Goal: Navigation & Orientation: Find specific page/section

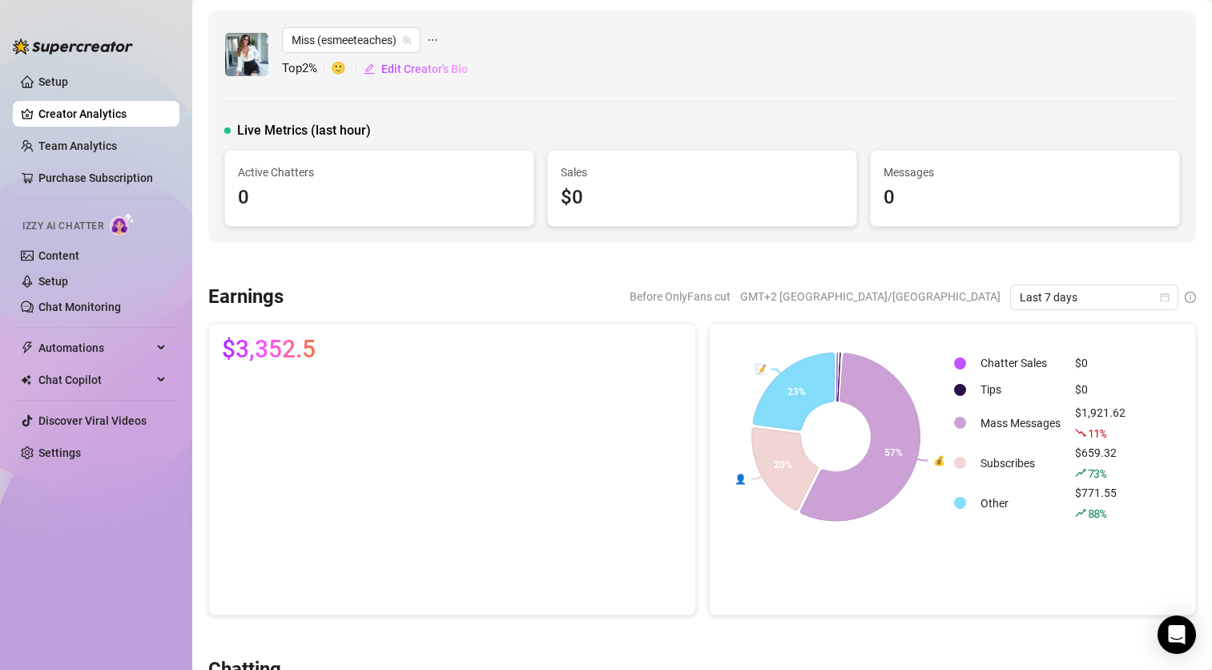
scroll to position [240, 0]
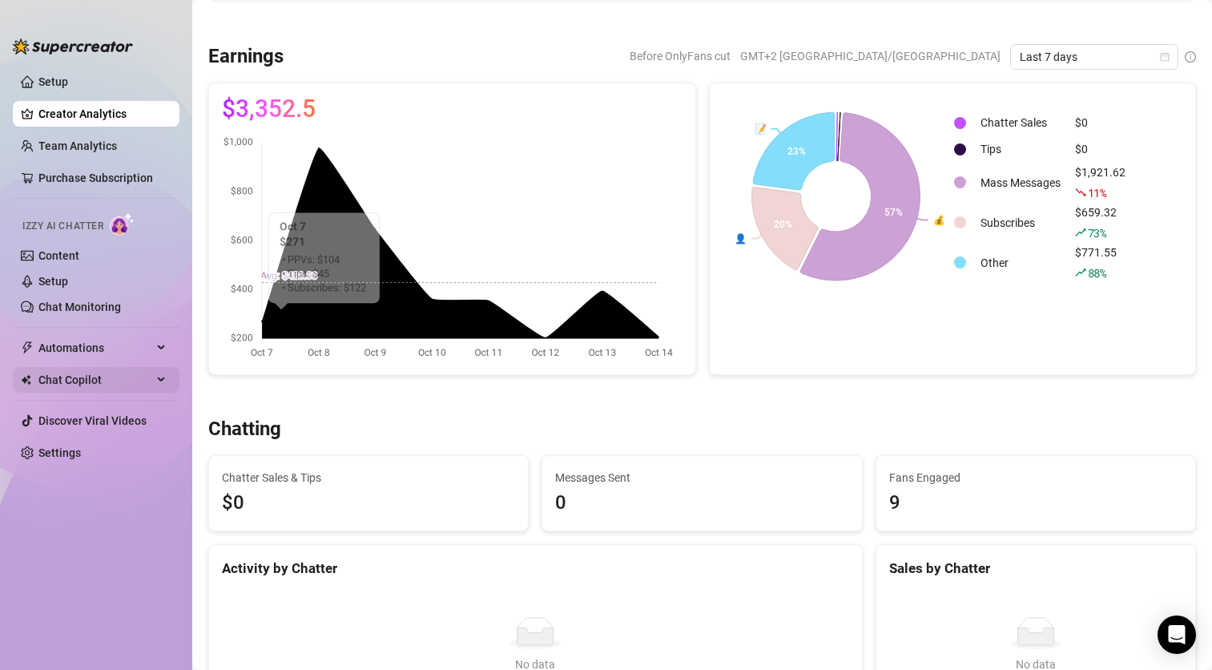
click at [69, 380] on span "Chat Copilot" at bounding box center [95, 380] width 114 height 26
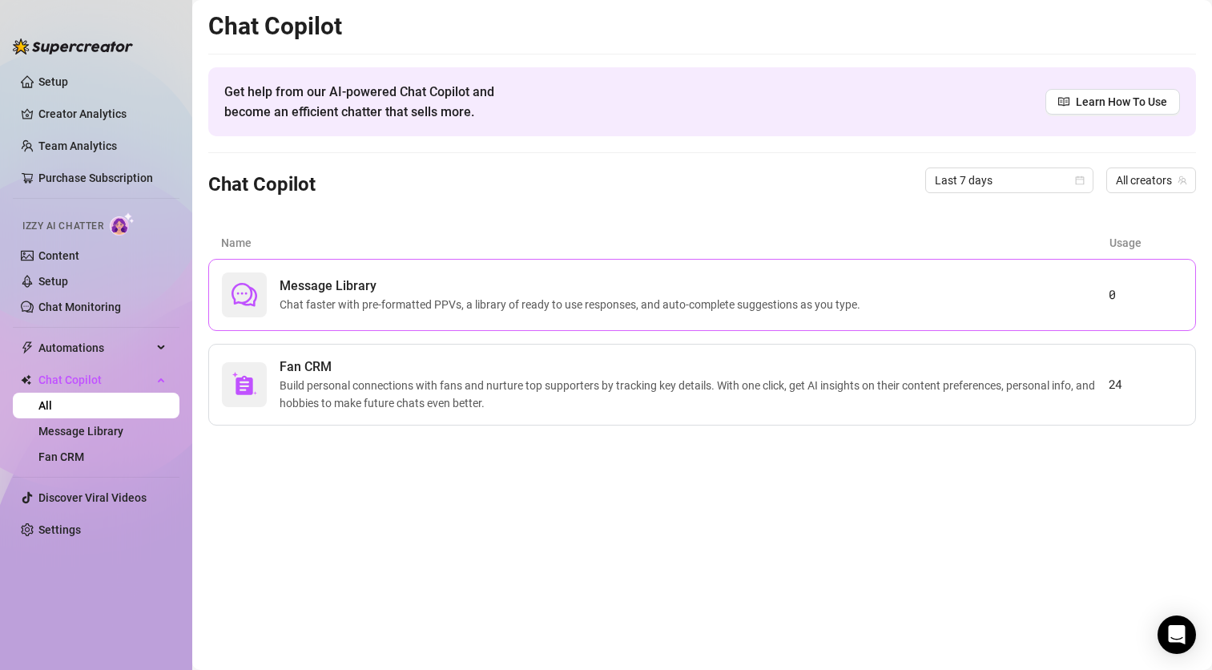
click at [445, 301] on span "Chat faster with pre-formatted PPVs, a library of ready to use responses, and a…" at bounding box center [573, 305] width 587 height 18
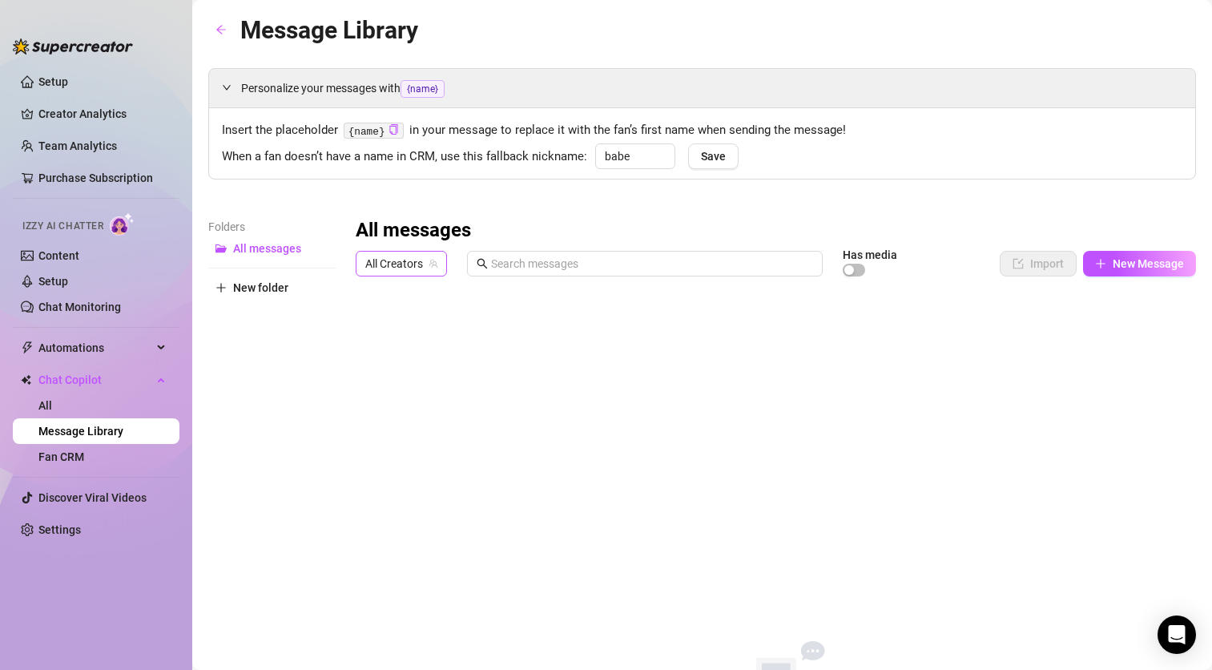
click at [436, 259] on icon "team" at bounding box center [434, 264] width 10 height 10
click at [67, 456] on link "Fan CRM" at bounding box center [61, 456] width 46 height 13
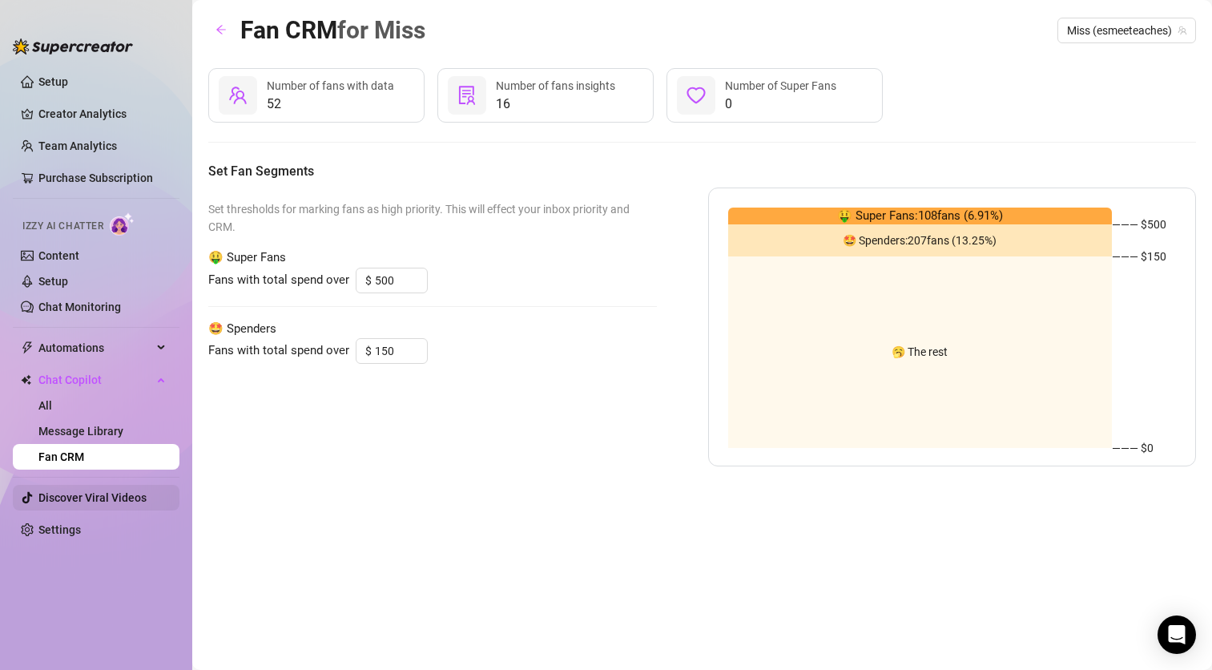
click at [99, 496] on link "Discover Viral Videos" at bounding box center [92, 497] width 108 height 13
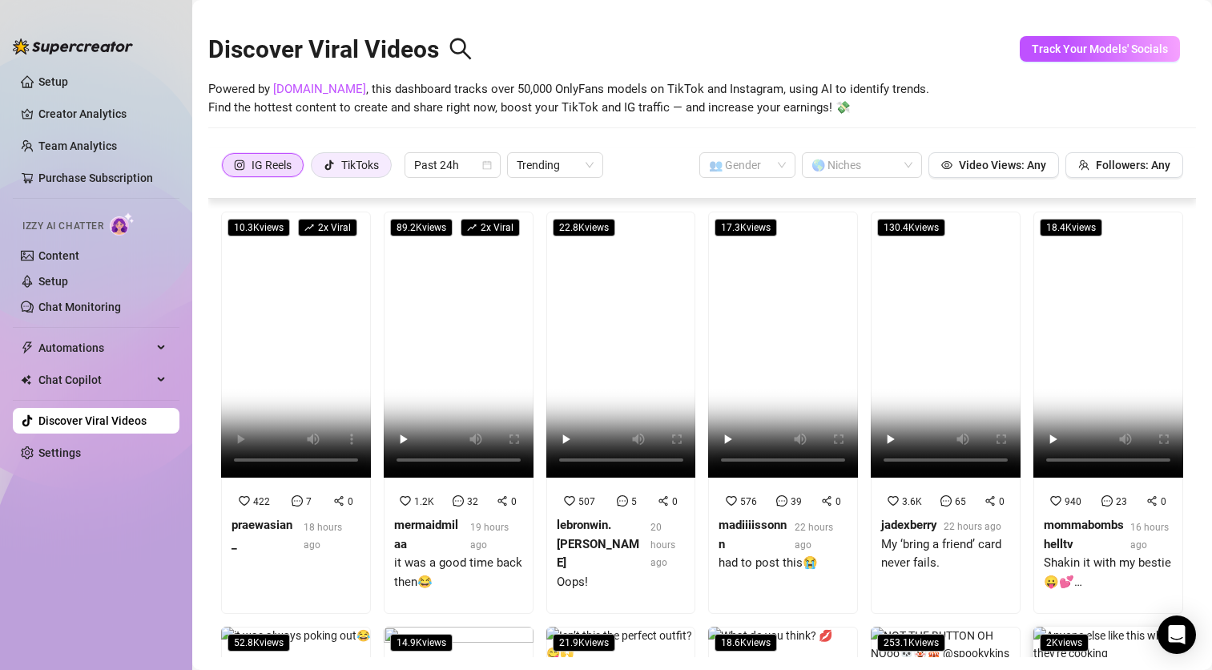
click at [358, 166] on div "TikToks" at bounding box center [360, 165] width 38 height 24
click at [316, 169] on input "TikToks" at bounding box center [316, 169] width 0 height 0
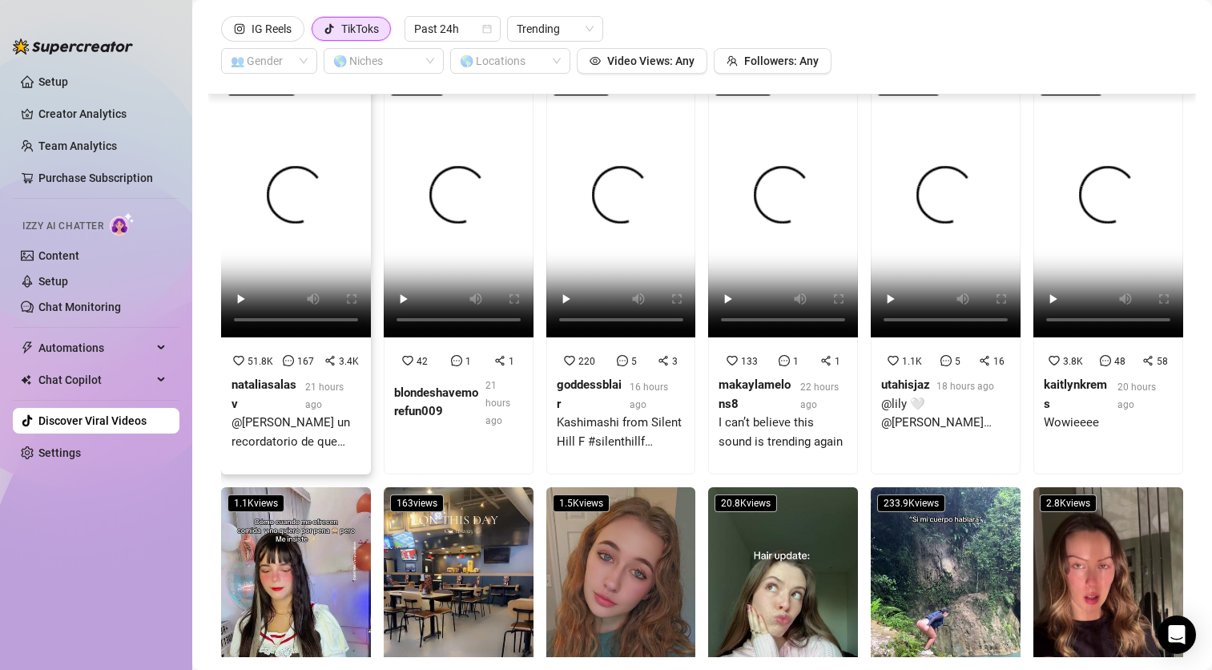
scroll to position [962, 0]
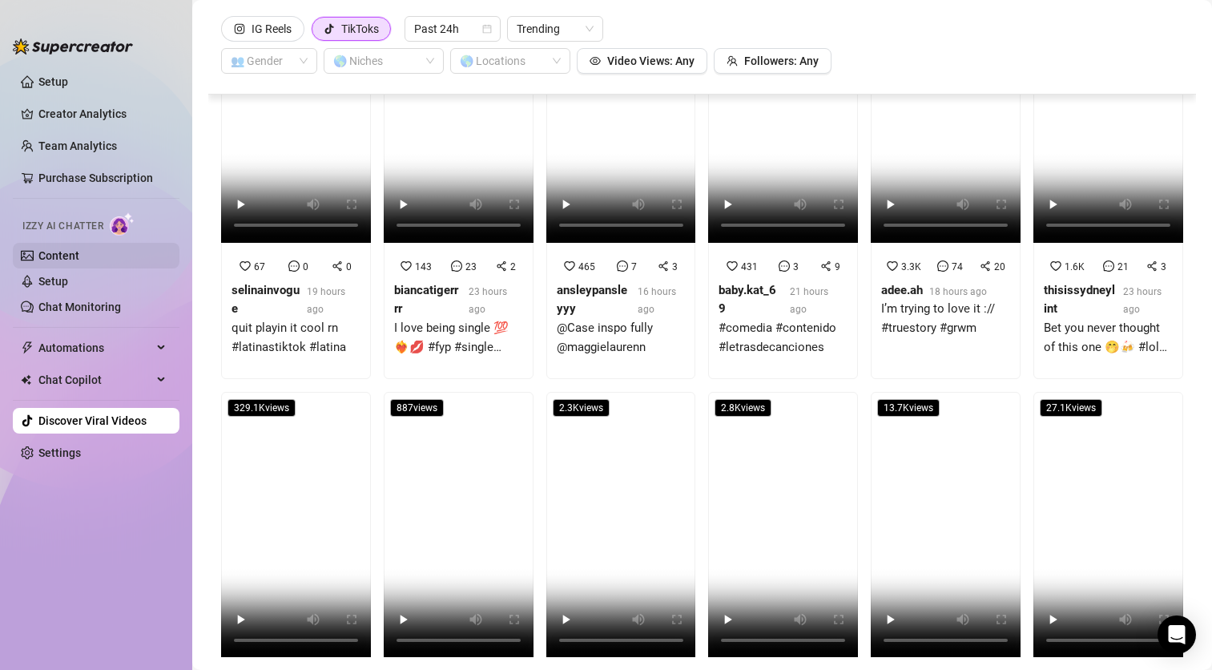
click at [79, 250] on link "Content" at bounding box center [58, 255] width 41 height 13
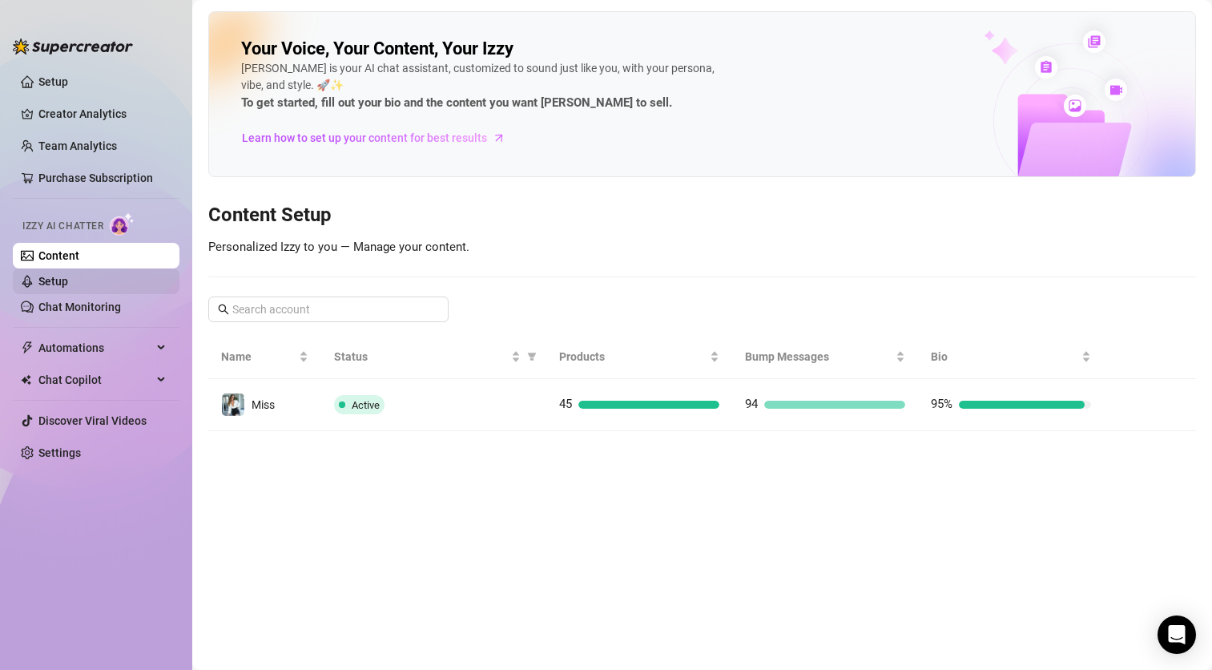
click at [67, 285] on link "Setup" at bounding box center [53, 281] width 30 height 13
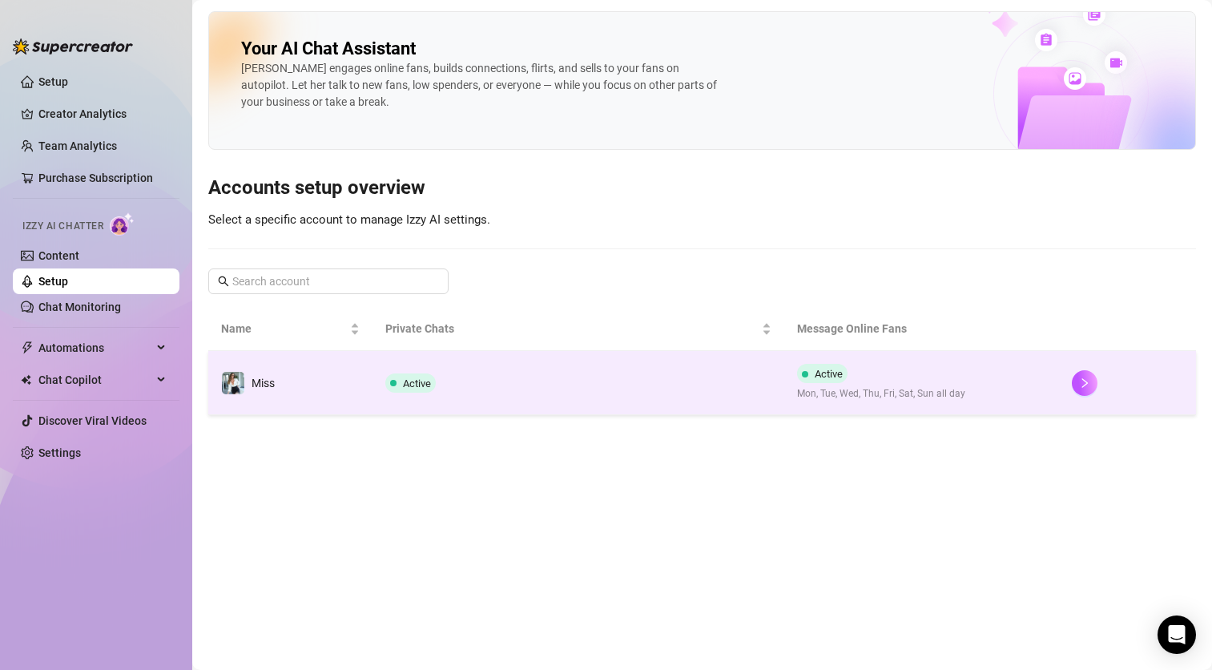
click at [343, 384] on td "Miss" at bounding box center [290, 383] width 164 height 64
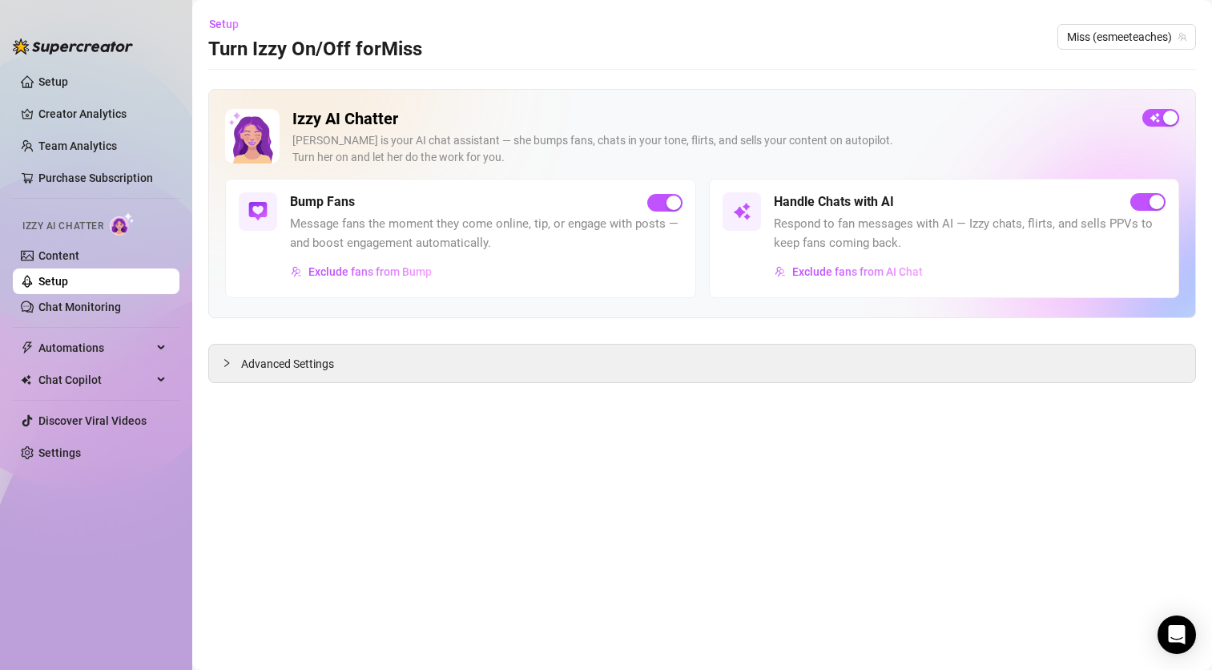
click at [439, 220] on span "Message fans the moment they come online, tip, or engage with posts — and boost…" at bounding box center [486, 234] width 393 height 38
click at [475, 244] on span "Message fans the moment they come online, tip, or engage with posts — and boost…" at bounding box center [486, 234] width 393 height 38
click at [335, 365] on div "Advanced Settings" at bounding box center [702, 364] width 986 height 38
click at [271, 369] on span "Advanced Settings" at bounding box center [287, 364] width 93 height 18
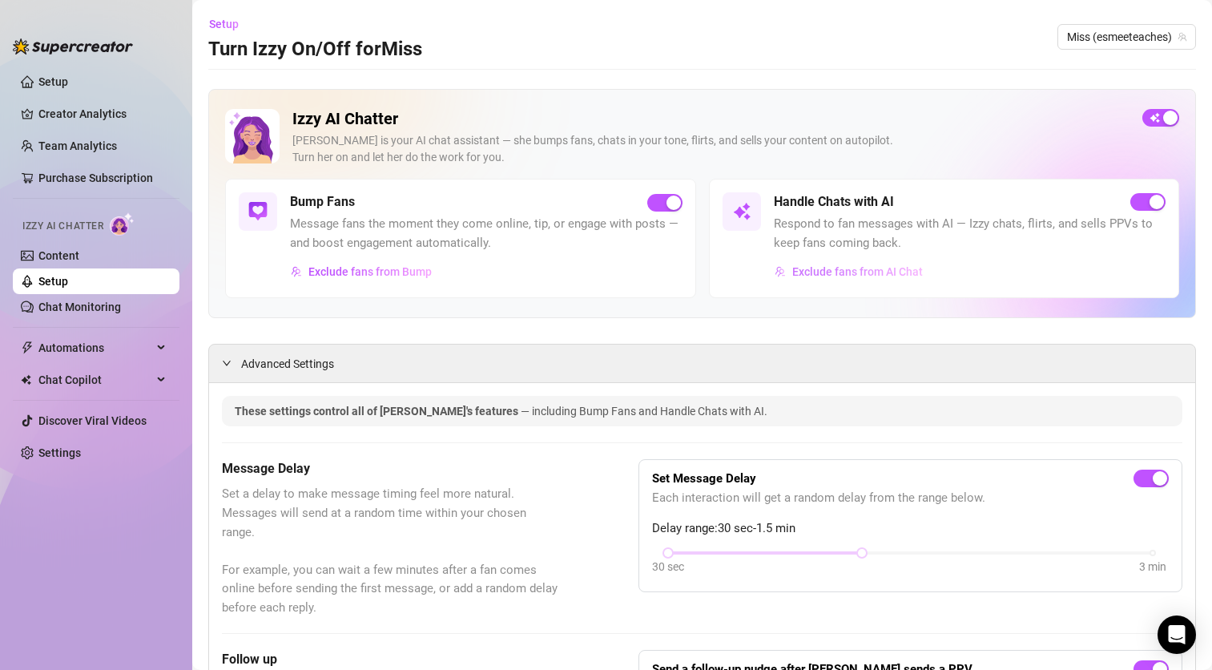
click at [853, 273] on span "Exclude fans from AI Chat" at bounding box center [858, 271] width 131 height 13
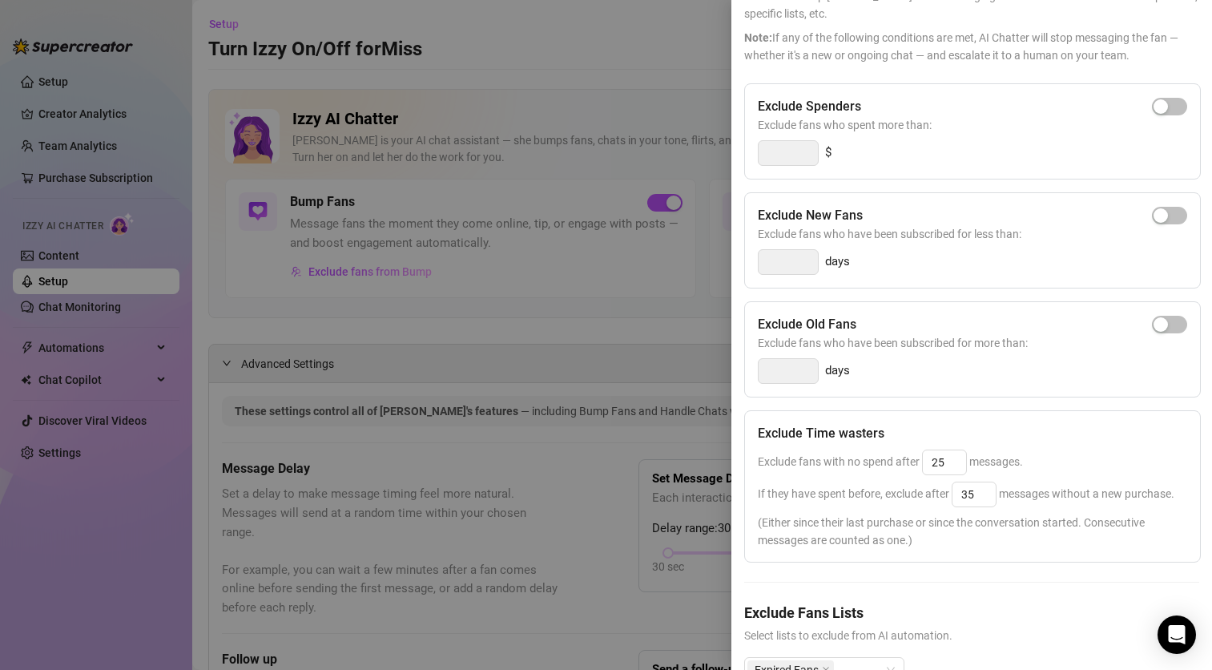
scroll to position [186, 0]
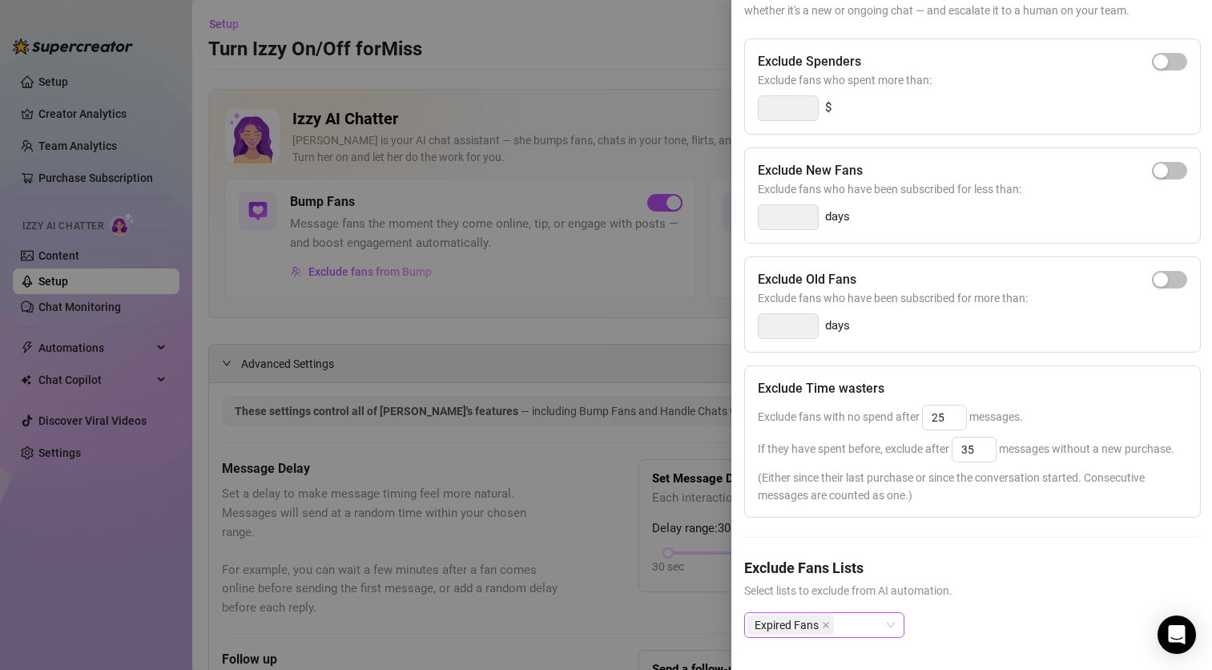
click at [871, 616] on div "Expired Fans" at bounding box center [816, 625] width 137 height 22
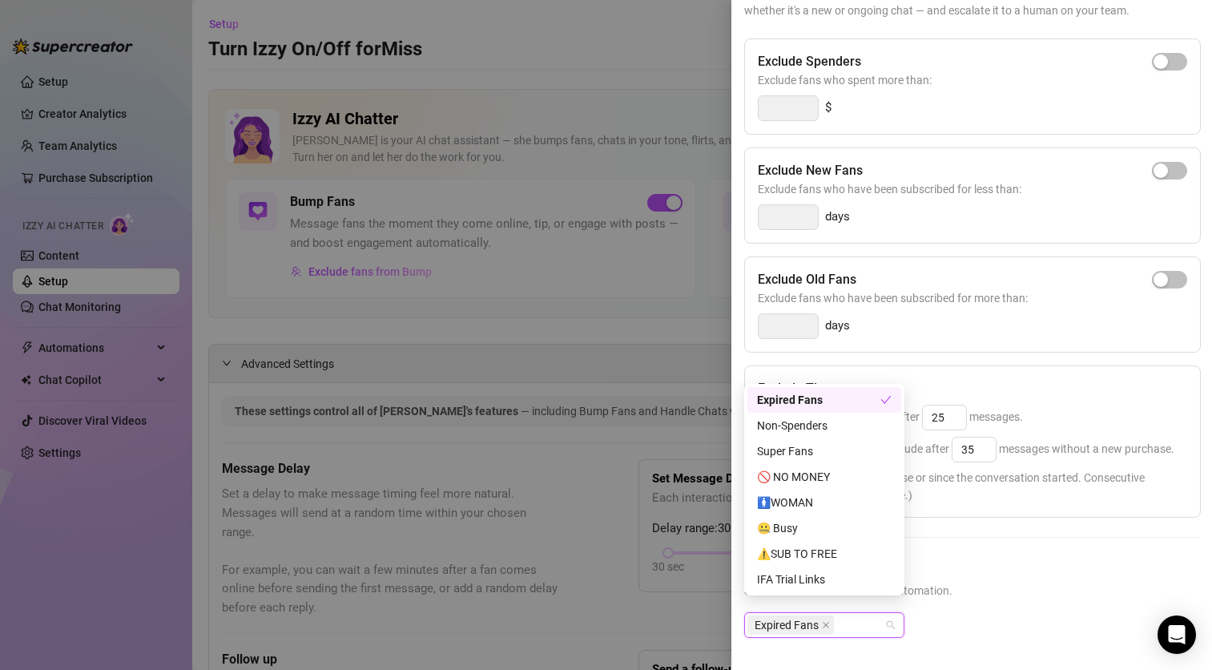
click at [1063, 585] on span "Select lists to exclude from AI automation." at bounding box center [971, 591] width 455 height 18
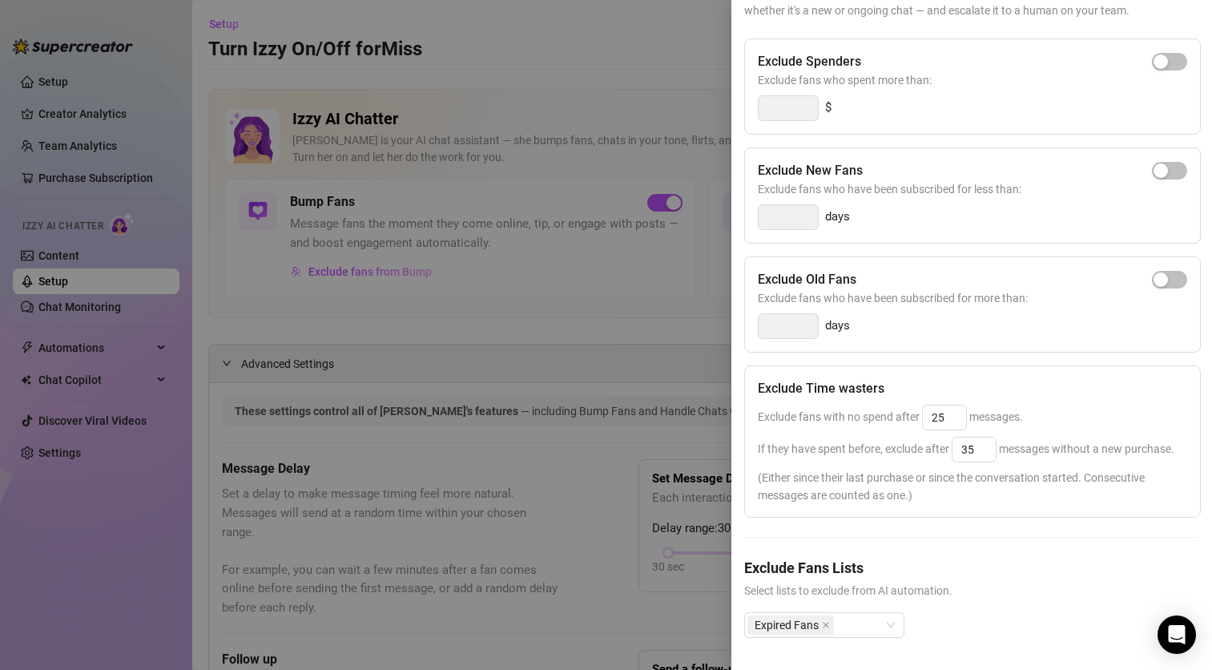
click at [54, 328] on div at bounding box center [606, 335] width 1212 height 670
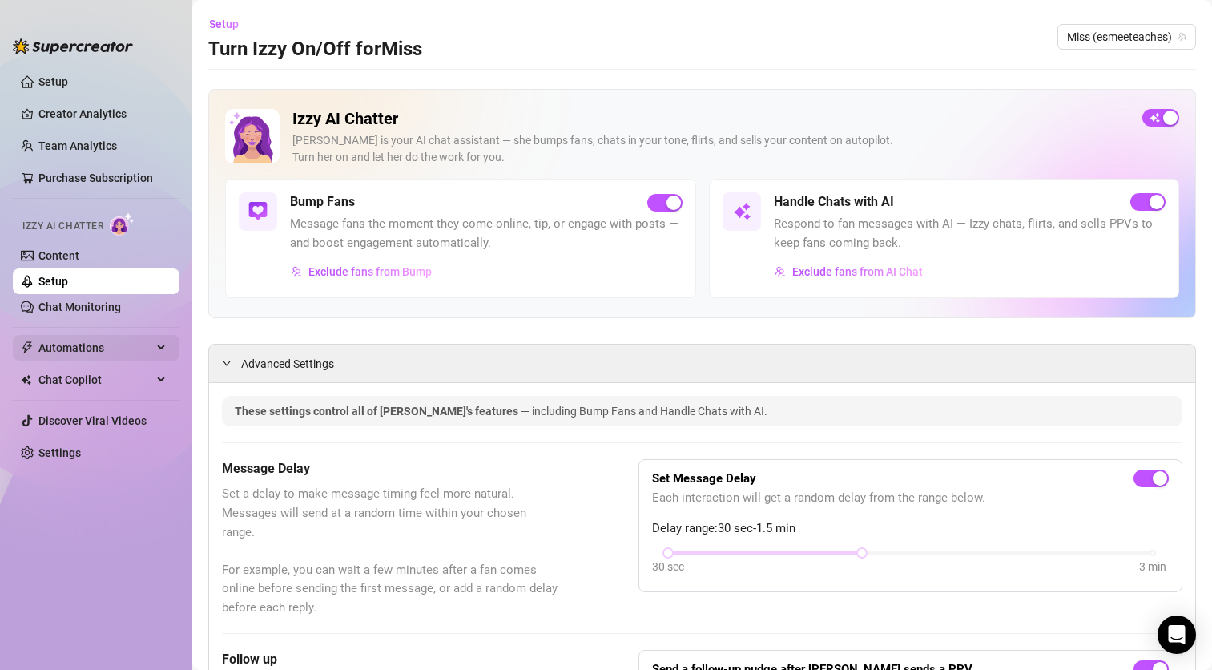
click at [121, 348] on span "Automations" at bounding box center [95, 348] width 114 height 26
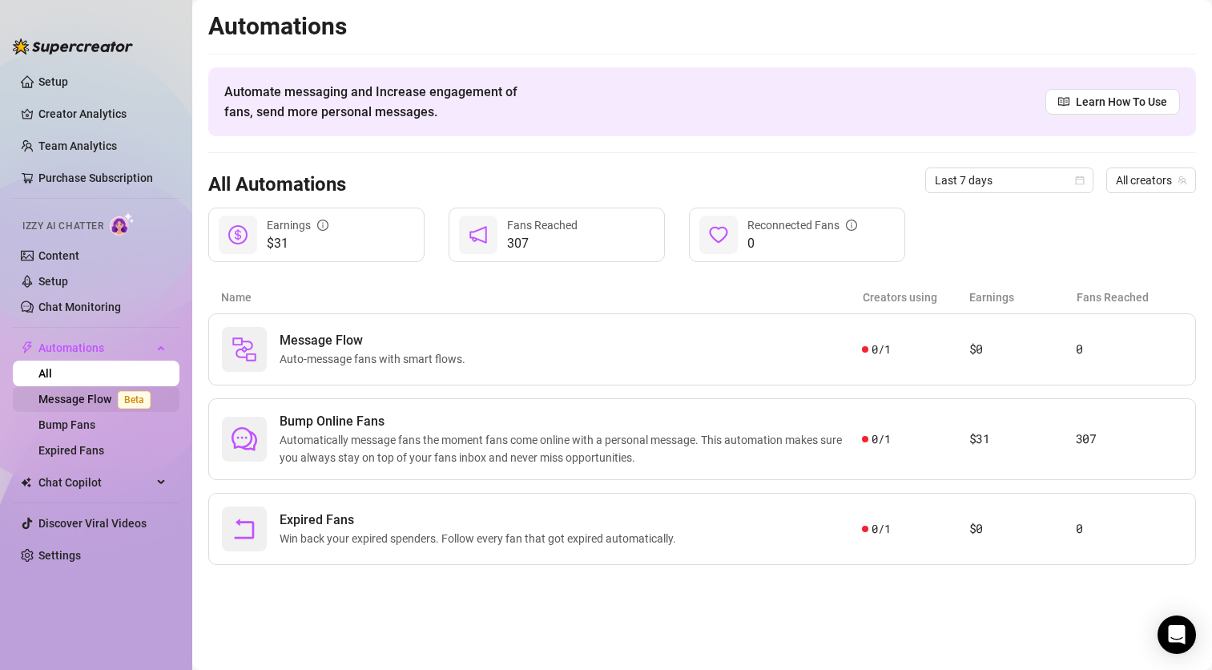
click at [87, 397] on link "Message Flow Beta" at bounding box center [97, 399] width 119 height 13
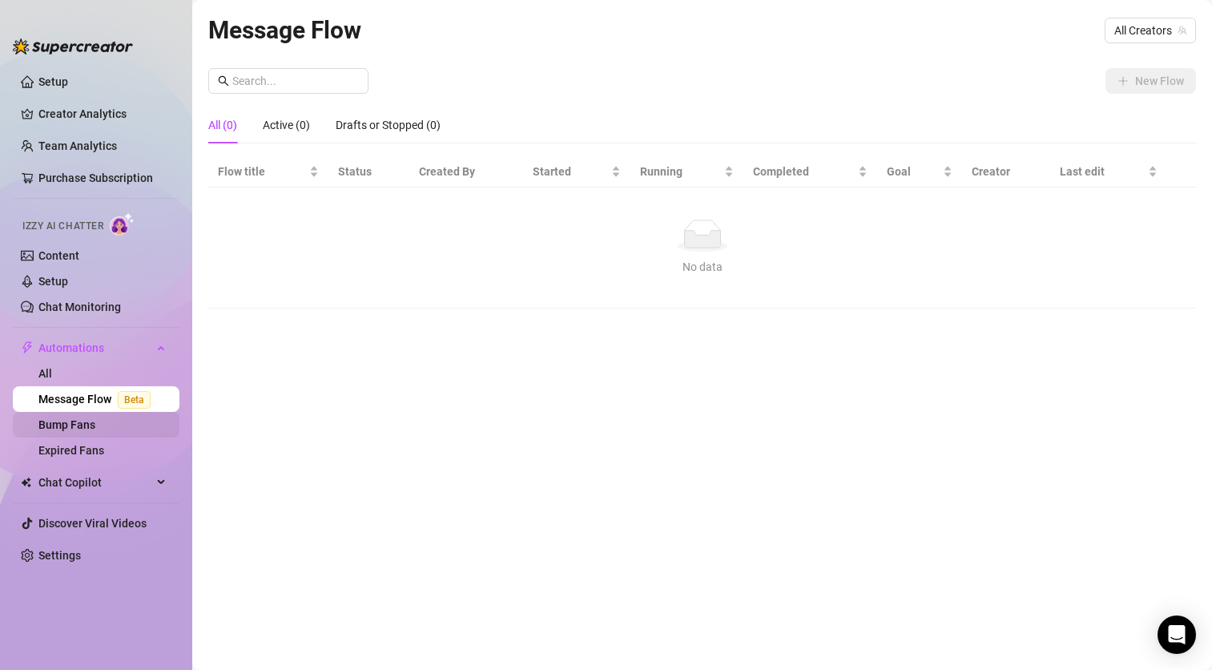
click at [95, 426] on link "Bump Fans" at bounding box center [66, 424] width 57 height 13
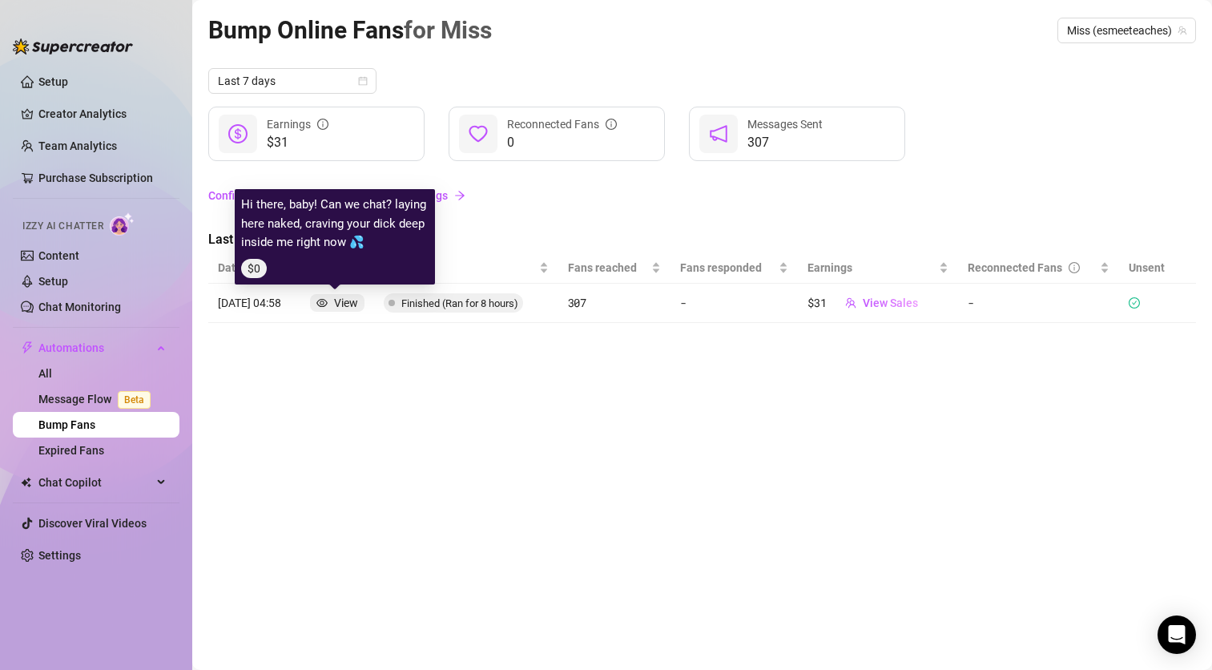
click at [339, 297] on div "View" at bounding box center [346, 303] width 24 height 18
click at [335, 309] on div "View" at bounding box center [346, 303] width 24 height 18
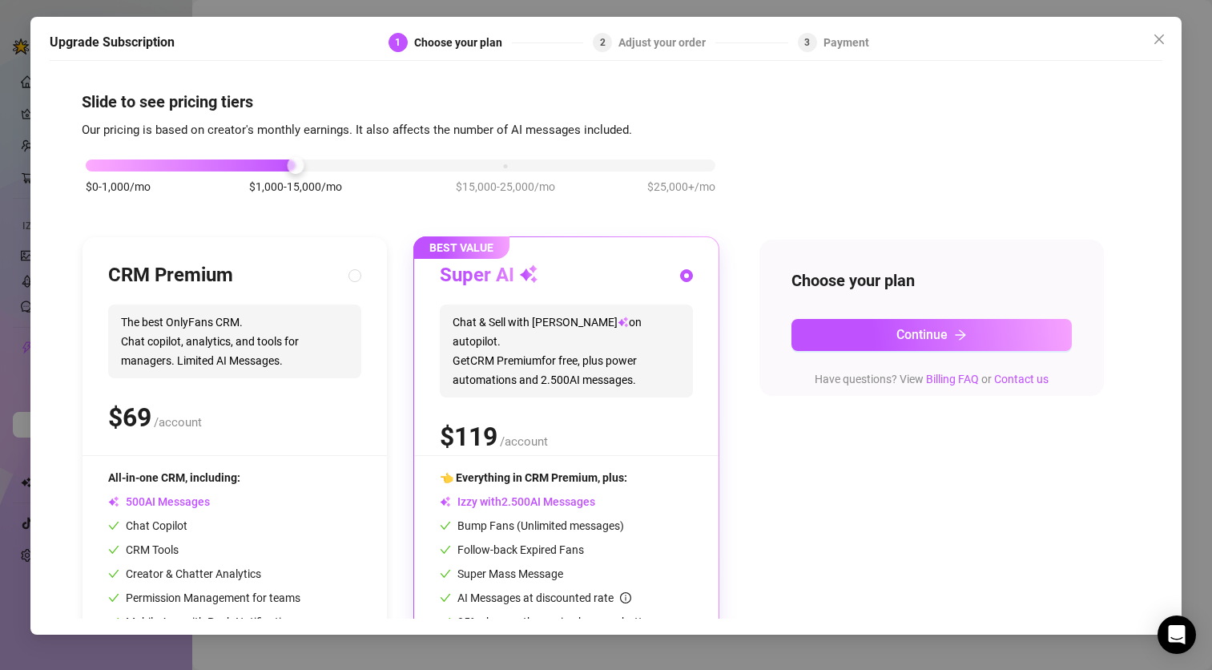
click at [462, 175] on div "$0-1,000/mo $1,000-15,000/mo $15,000-25,000/mo $25,000+/mo" at bounding box center [401, 184] width 638 height 91
click at [459, 166] on div "$0-1,000/mo $1,000-15,000/mo $15,000-25,000/mo $25,000+/mo" at bounding box center [401, 161] width 630 height 10
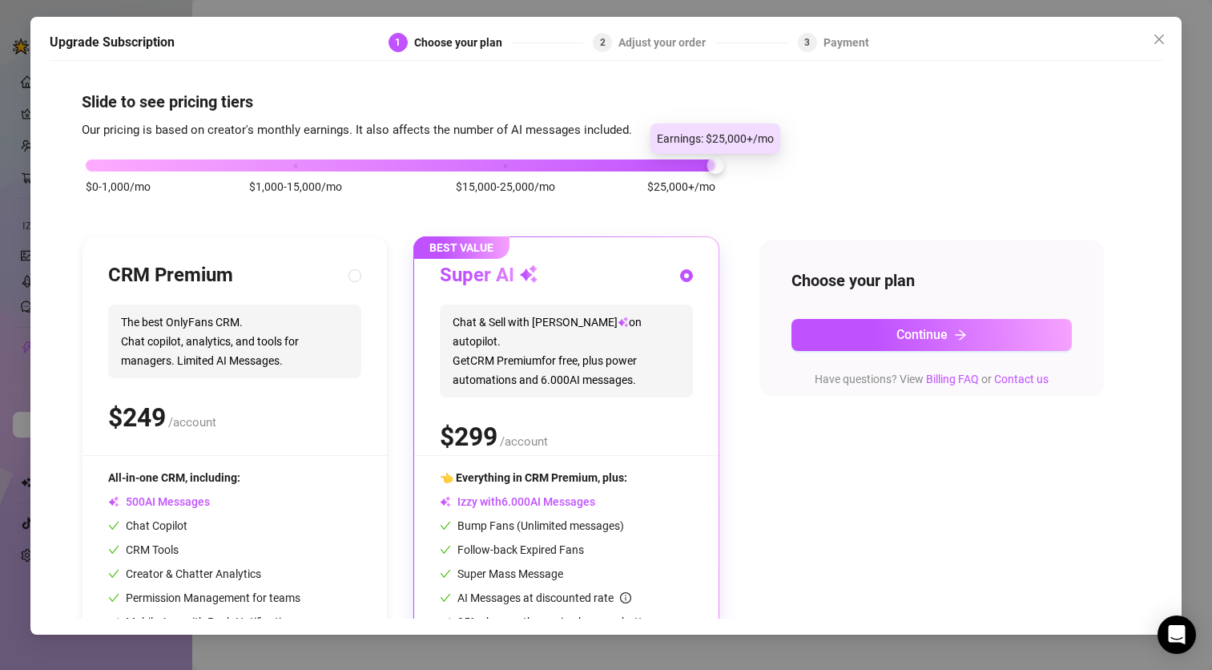
drag, startPoint x: 506, startPoint y: 169, endPoint x: 399, endPoint y: 163, distance: 107.5
click at [399, 163] on div "$0-1,000/mo $1,000-15,000/mo $15,000-25,000/mo $25,000+/mo" at bounding box center [401, 161] width 630 height 10
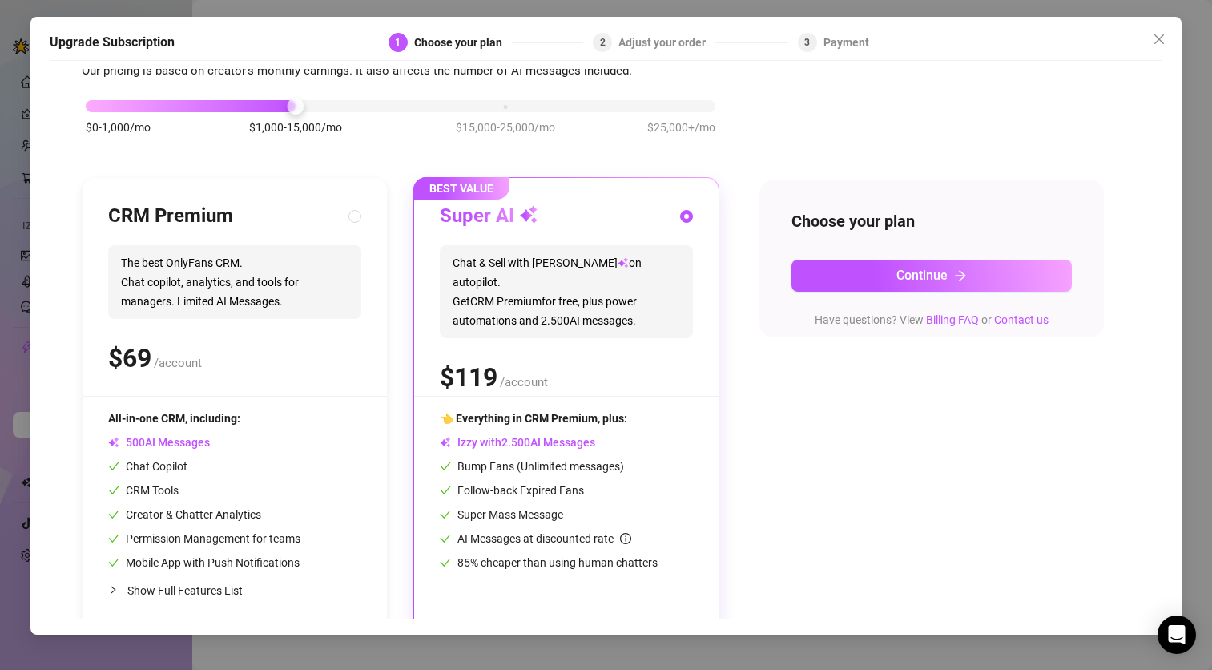
scroll to position [76, 0]
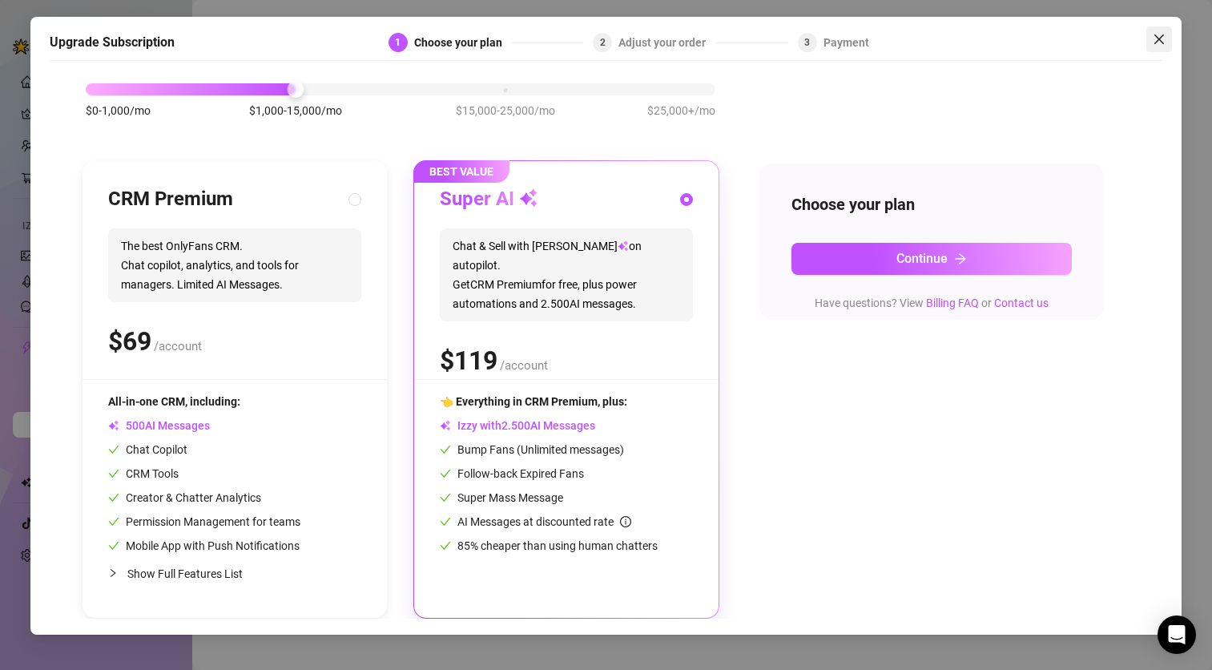
click at [1156, 34] on icon "close" at bounding box center [1159, 39] width 13 height 13
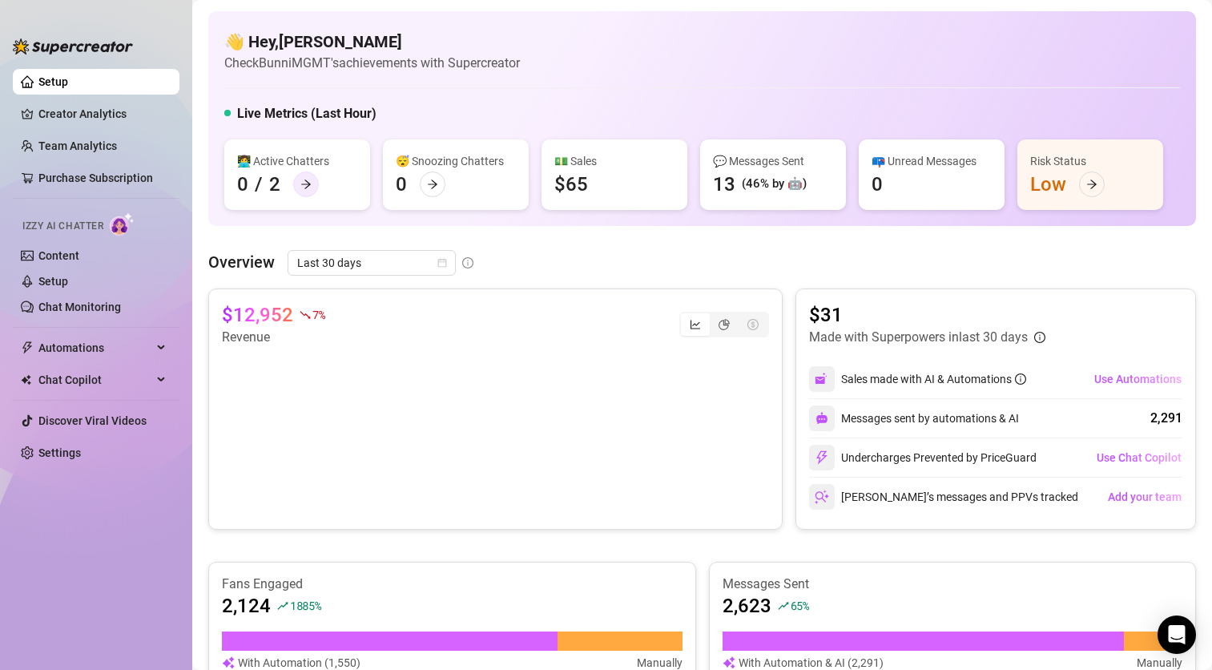
click at [297, 180] on div at bounding box center [306, 184] width 26 height 26
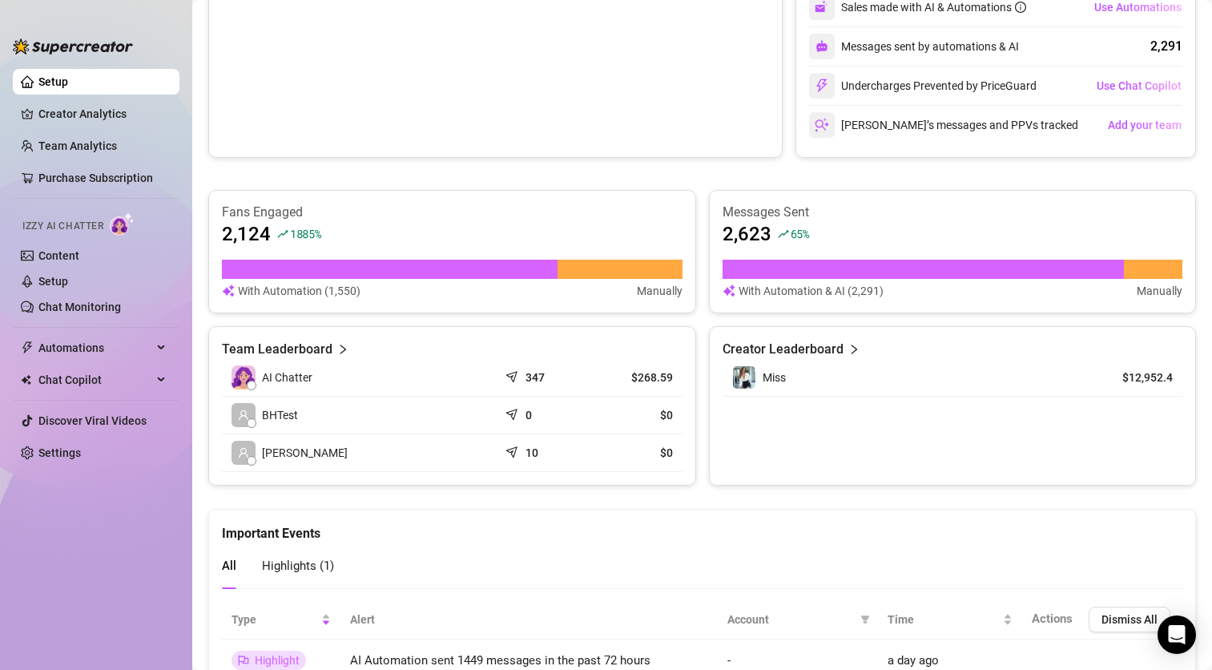
scroll to position [446, 0]
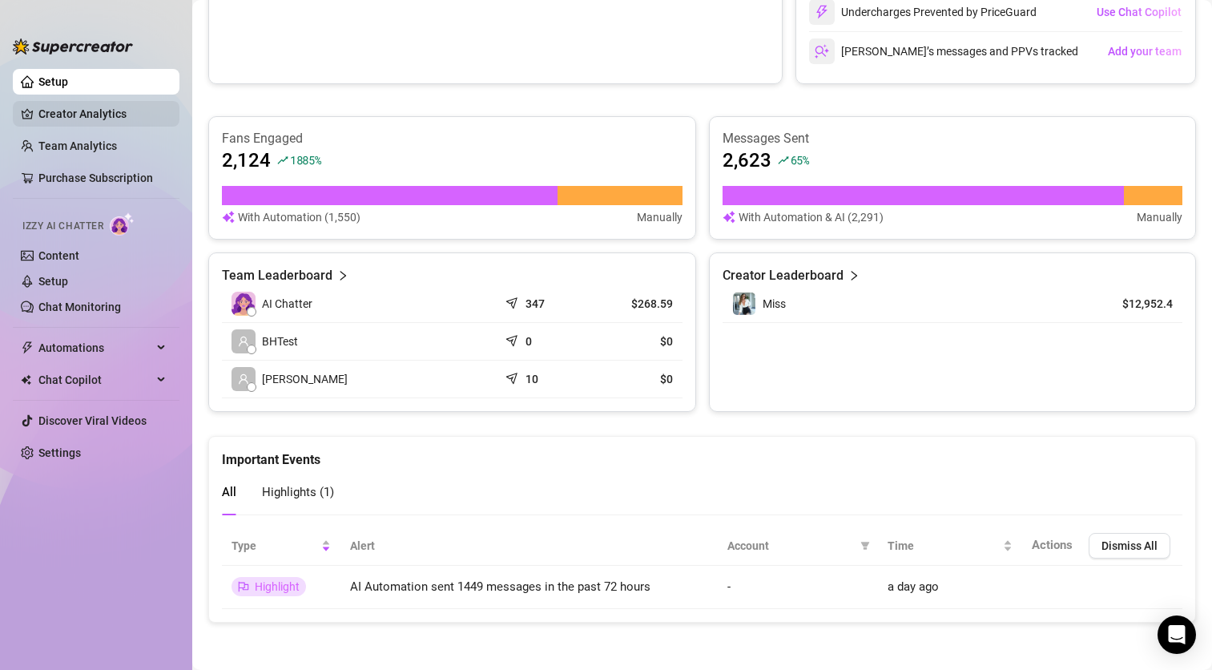
click at [98, 111] on link "Creator Analytics" at bounding box center [102, 114] width 128 height 26
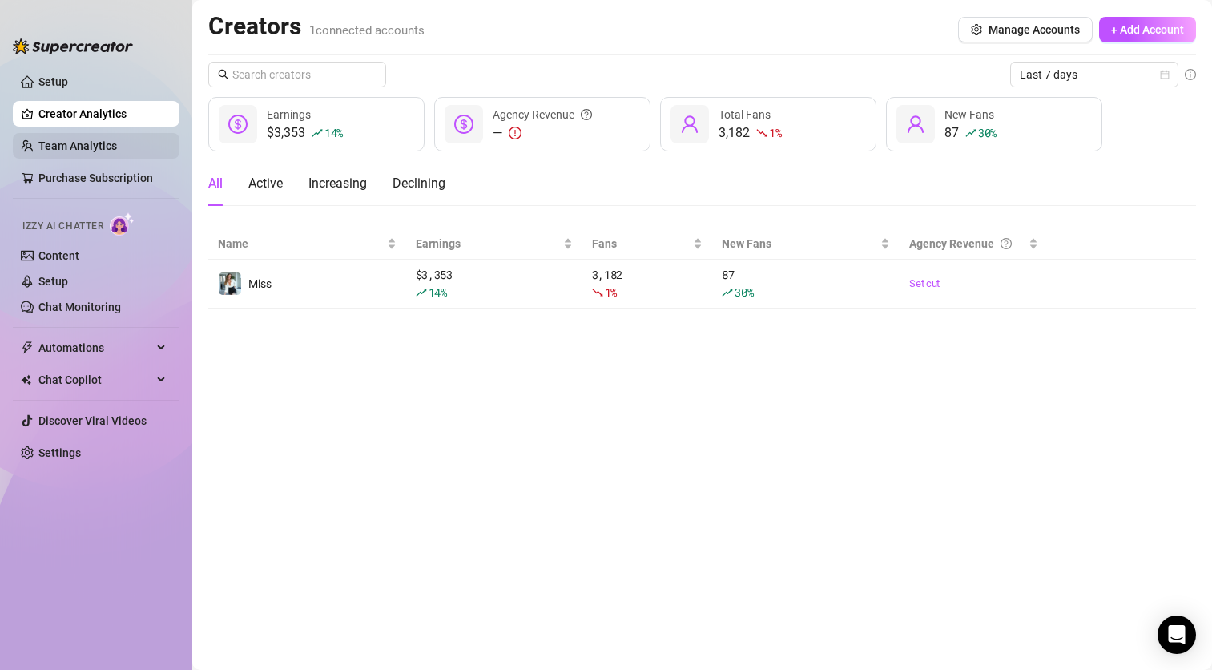
click at [102, 148] on link "Team Analytics" at bounding box center [77, 145] width 79 height 13
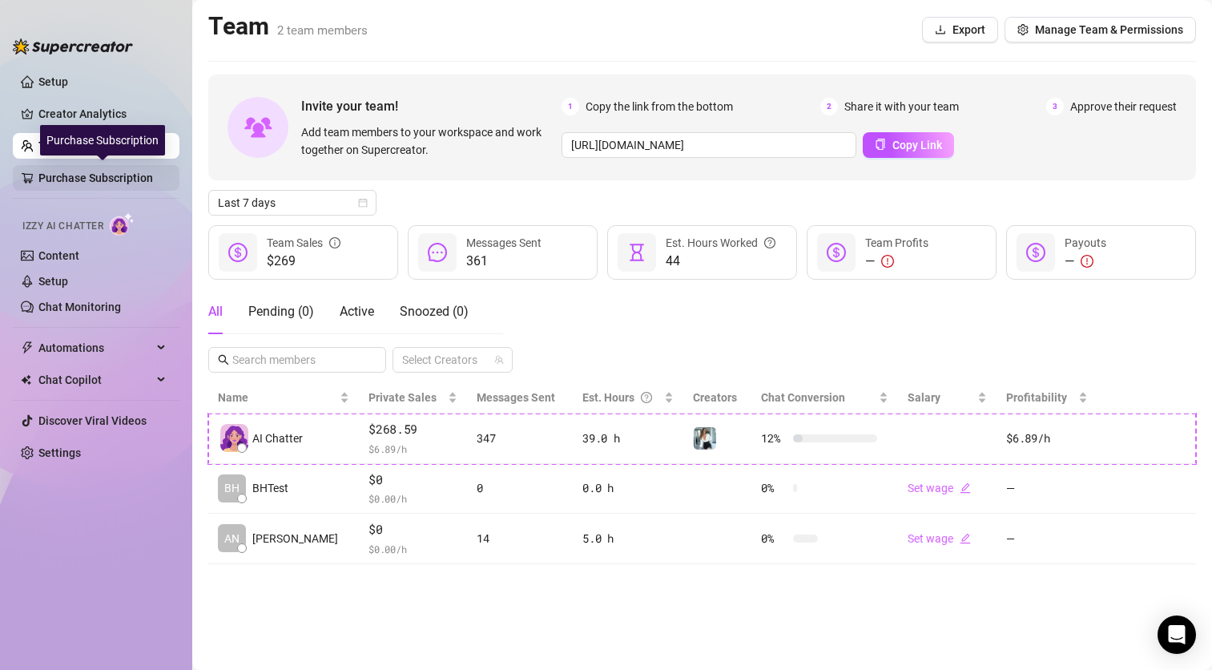
click at [55, 178] on link "Purchase Subscription" at bounding box center [102, 178] width 128 height 26
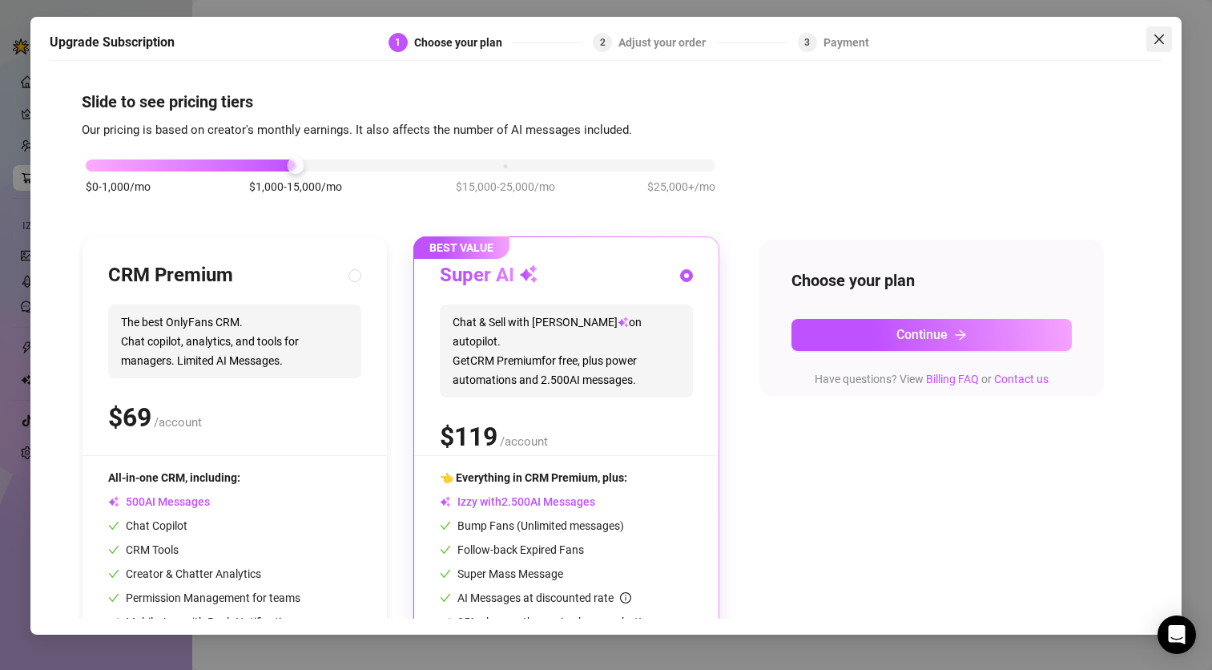
click at [1155, 43] on icon "close" at bounding box center [1159, 39] width 13 height 13
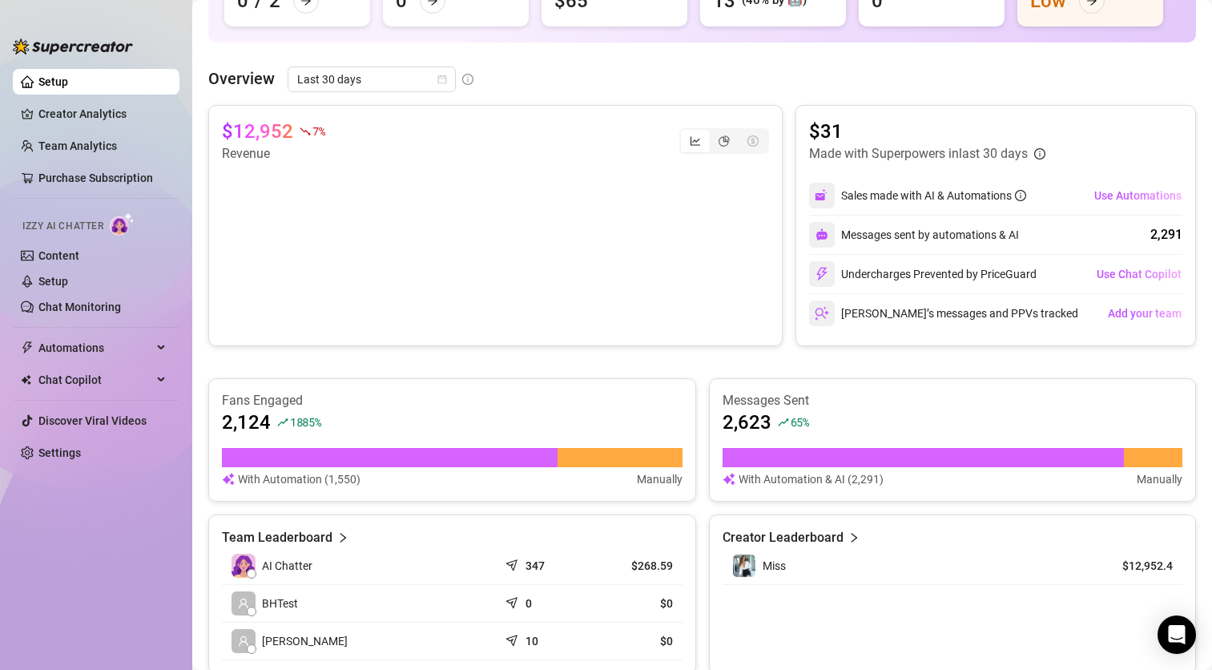
scroll to position [160, 0]
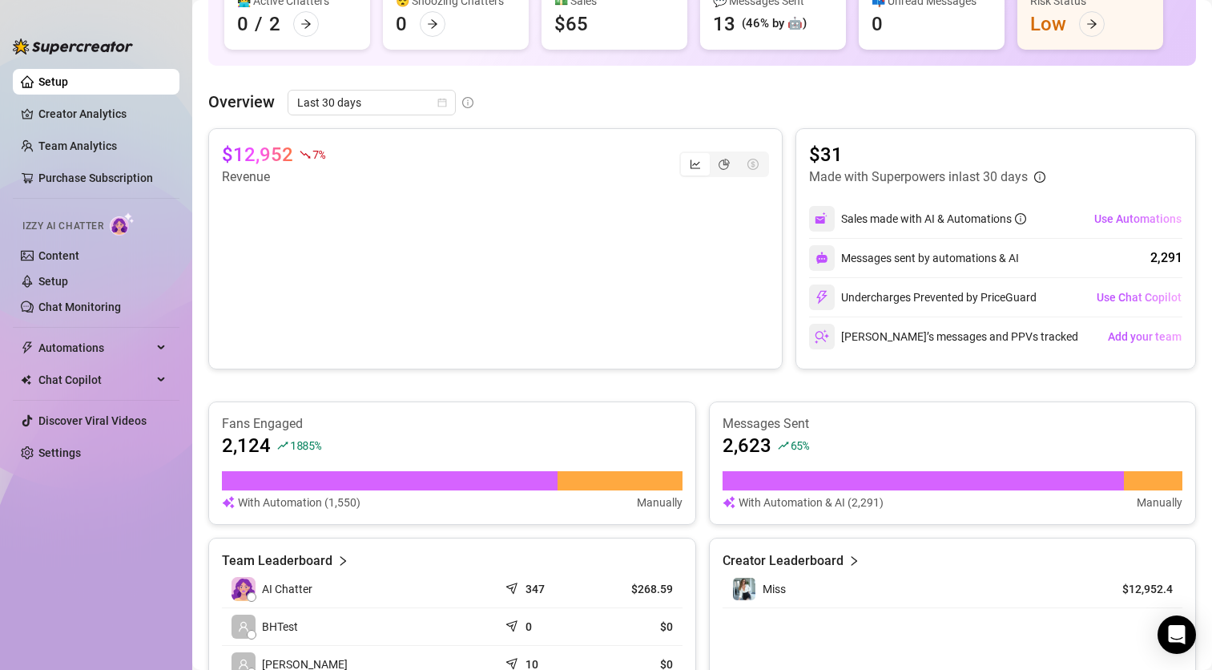
click at [740, 305] on canvas at bounding box center [489, 267] width 534 height 160
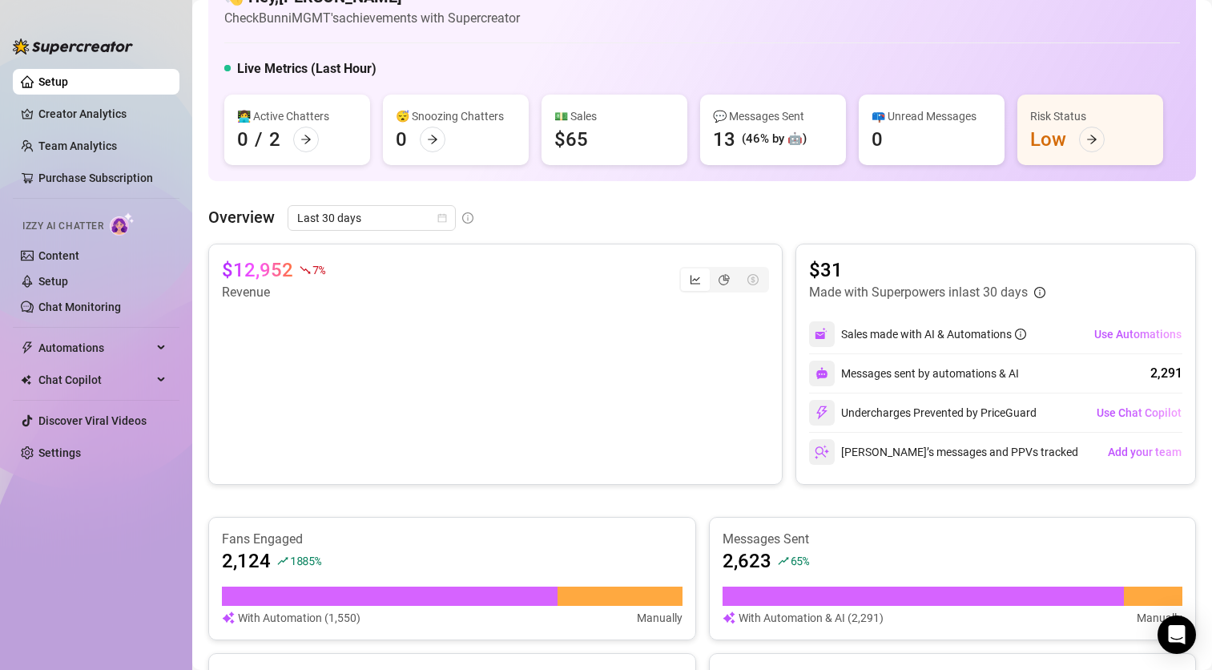
scroll to position [0, 0]
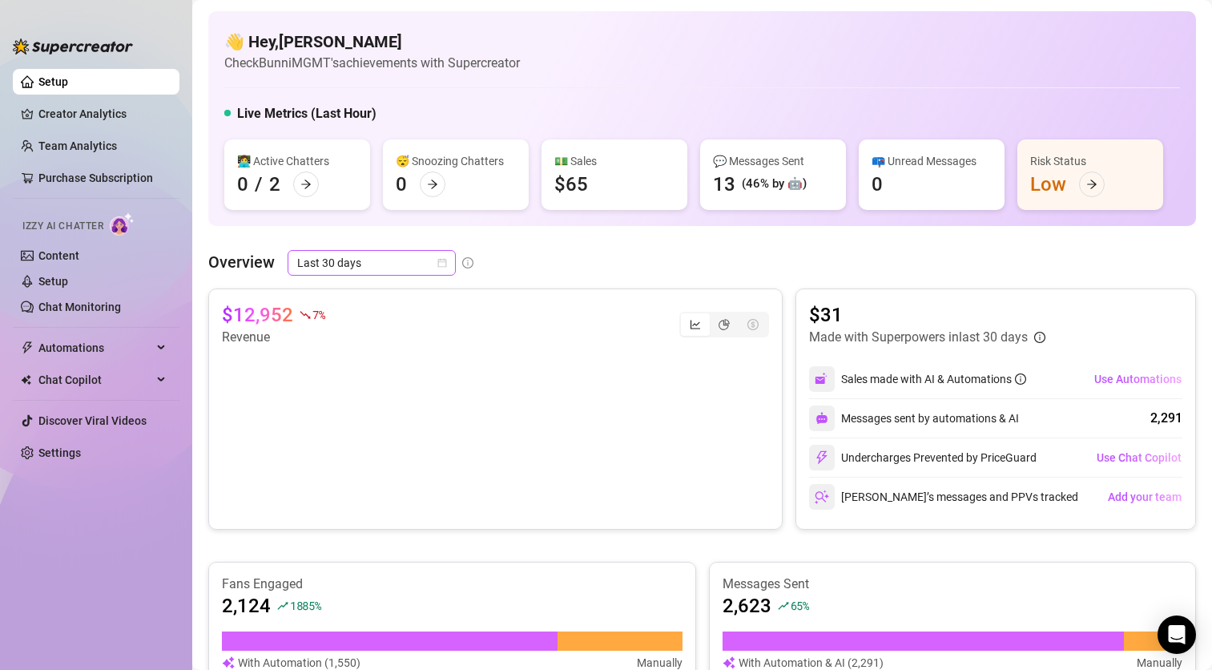
click at [340, 263] on span "Last 30 days" at bounding box center [371, 263] width 149 height 24
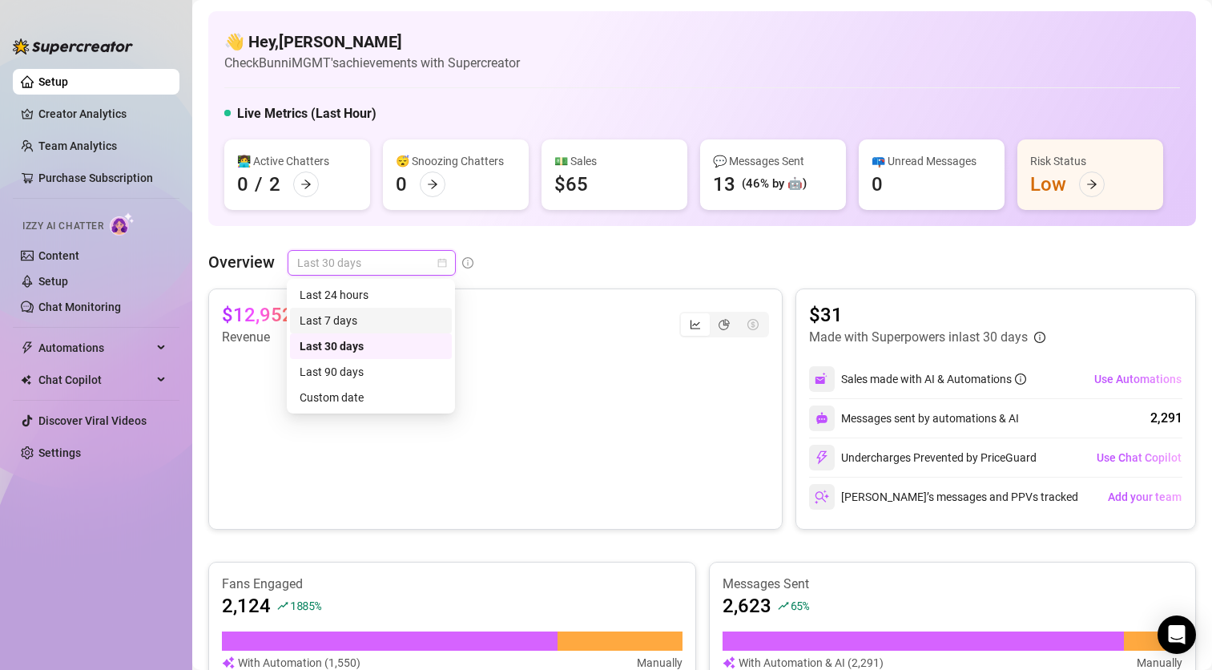
click at [339, 315] on div "Last 7 days" at bounding box center [371, 321] width 143 height 18
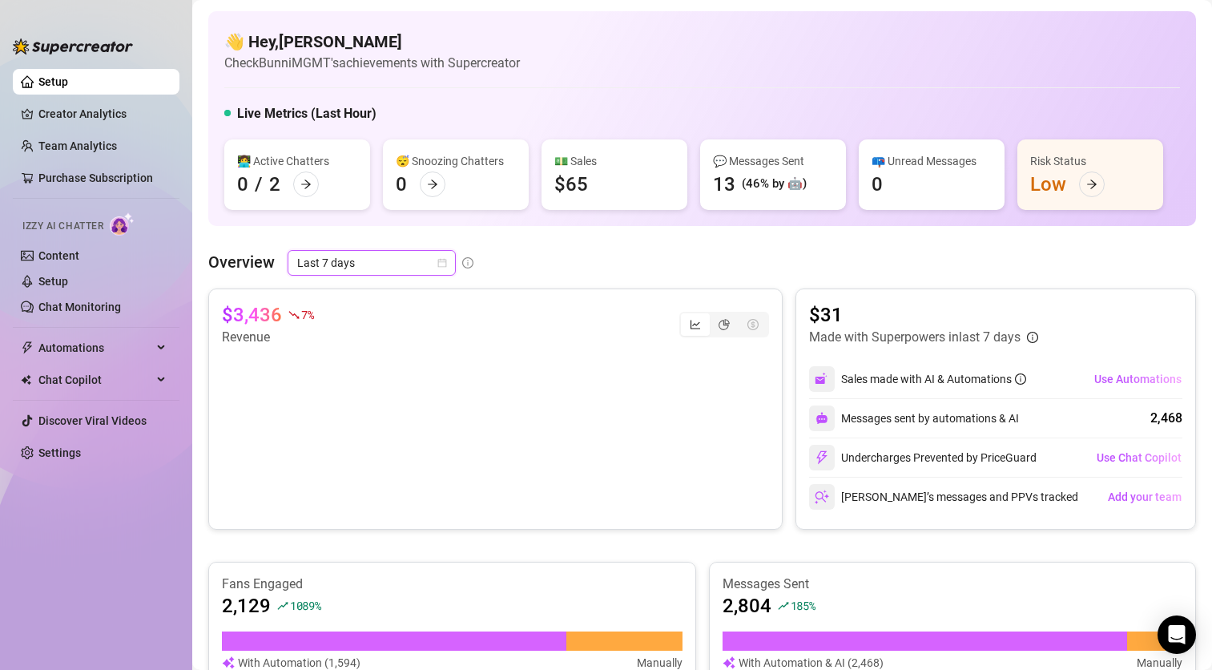
click at [733, 473] on canvas at bounding box center [489, 427] width 534 height 160
click at [736, 474] on canvas at bounding box center [489, 427] width 534 height 160
click at [677, 454] on canvas at bounding box center [489, 427] width 534 height 160
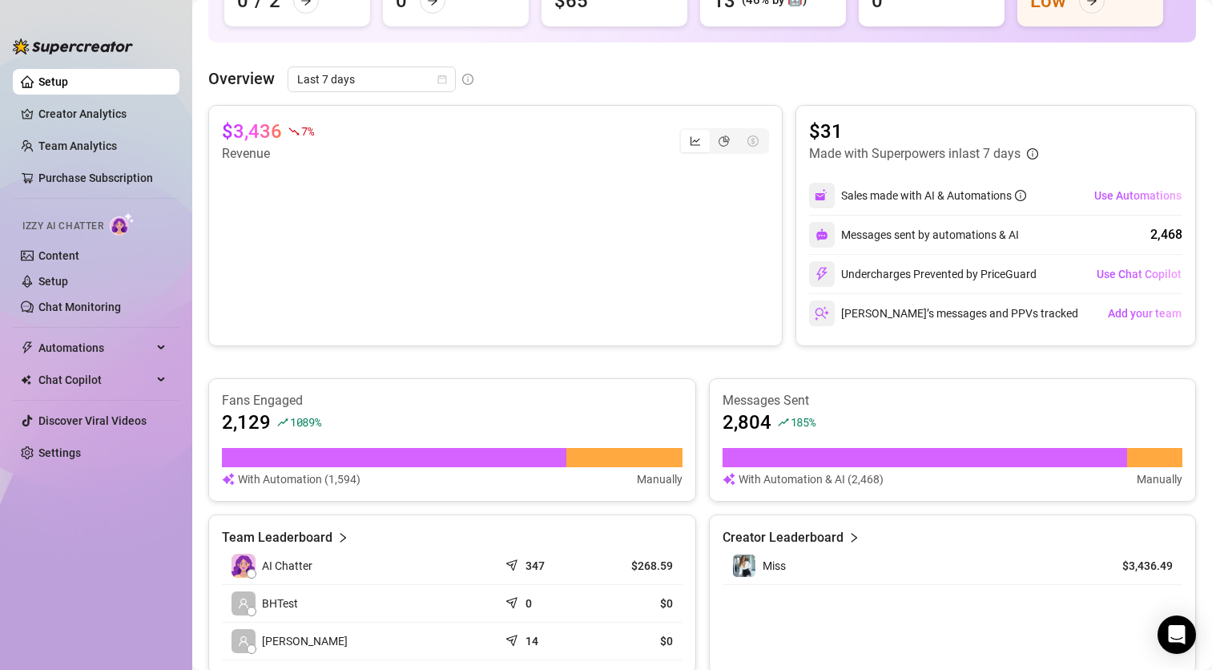
scroll to position [125, 0]
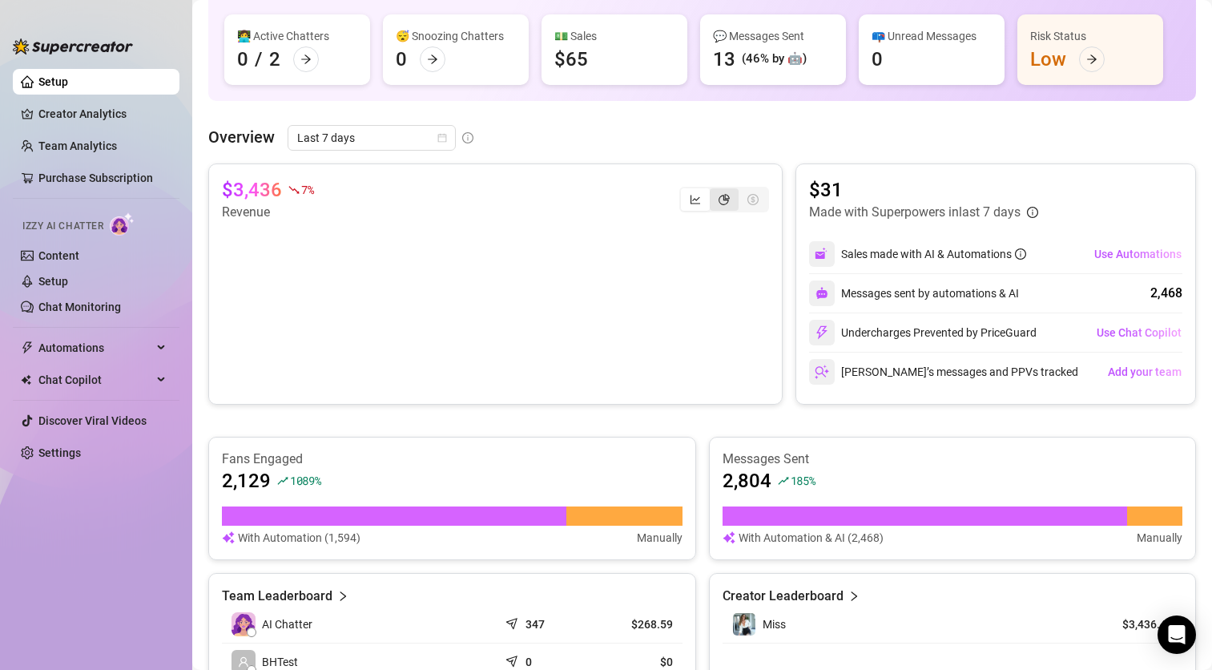
click at [719, 203] on div "segmented control" at bounding box center [724, 199] width 29 height 22
click at [714, 191] on input "segmented control" at bounding box center [714, 191] width 0 height 0
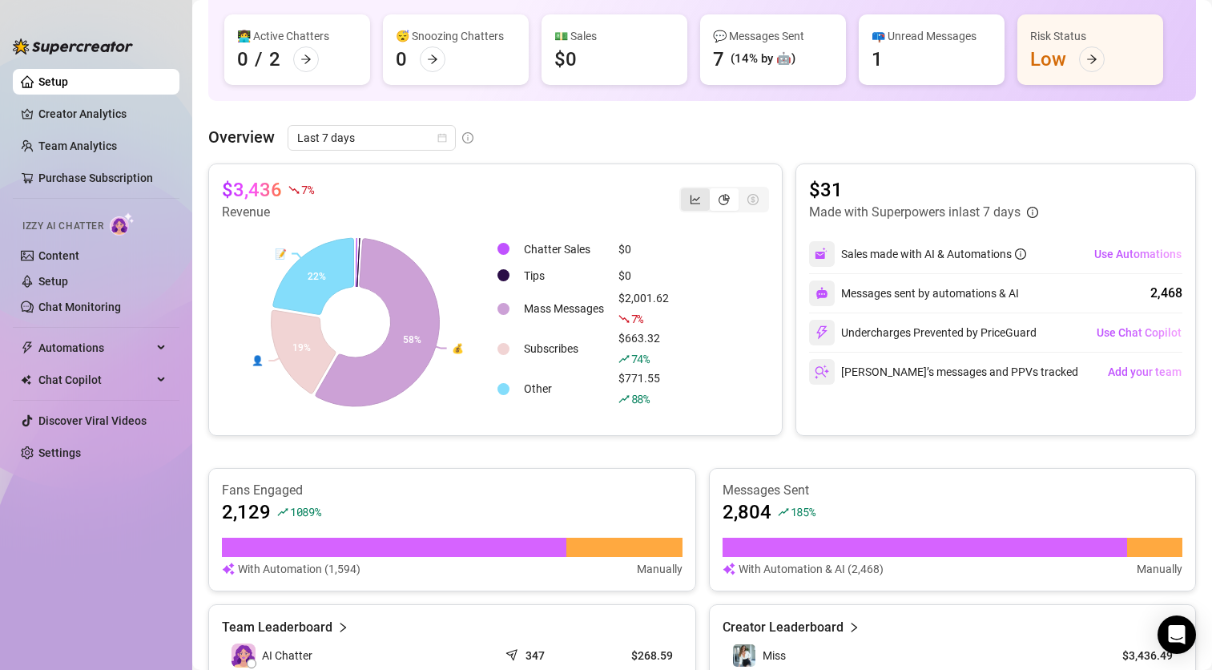
click at [691, 195] on div "segmented control" at bounding box center [695, 199] width 29 height 22
click at [685, 191] on input "segmented control" at bounding box center [685, 191] width 0 height 0
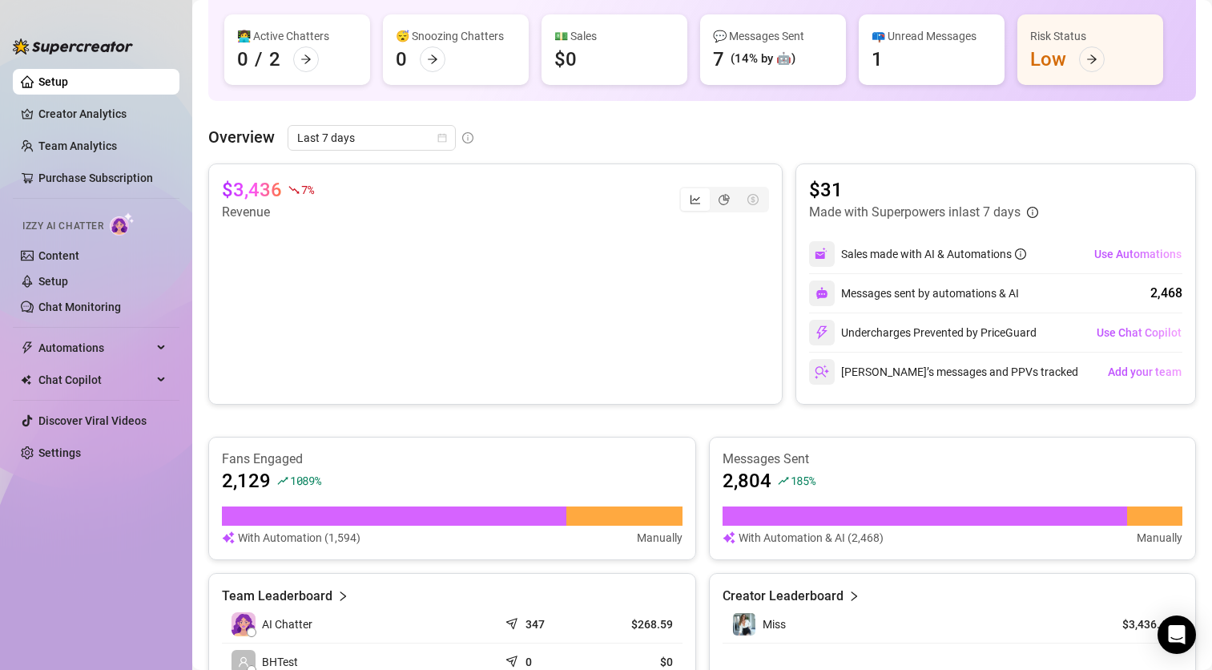
click at [871, 64] on div "📪 Unread Messages 1" at bounding box center [932, 49] width 146 height 71
click at [877, 63] on div "1" at bounding box center [877, 59] width 11 height 26
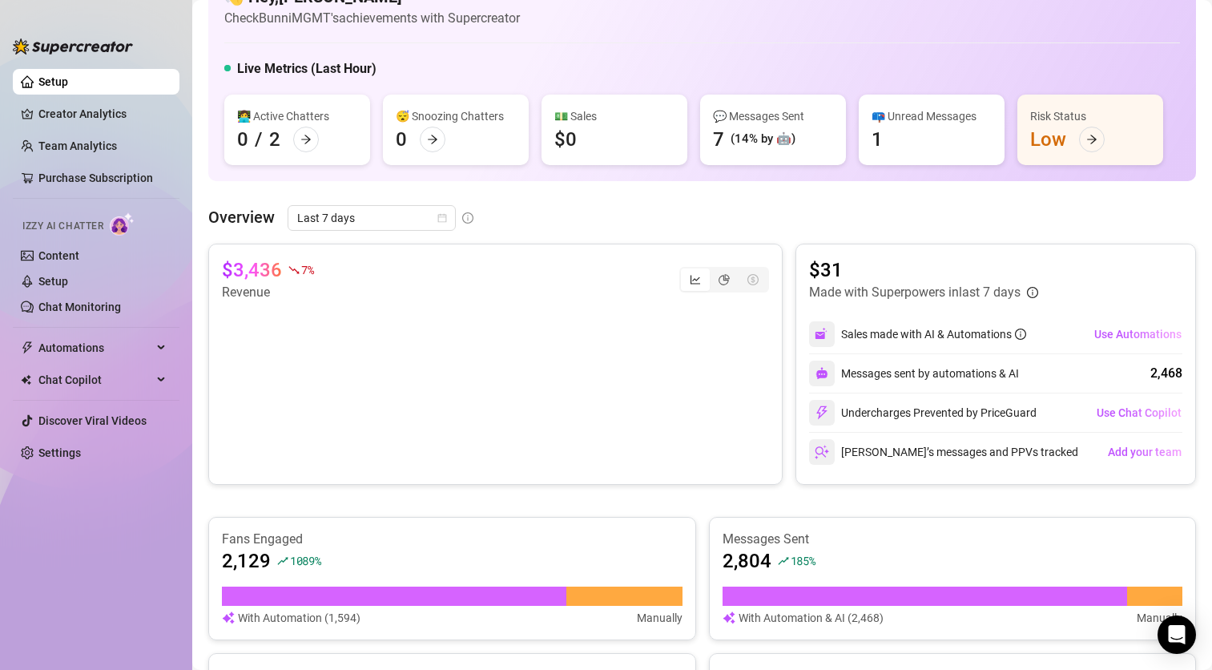
scroll to position [0, 0]
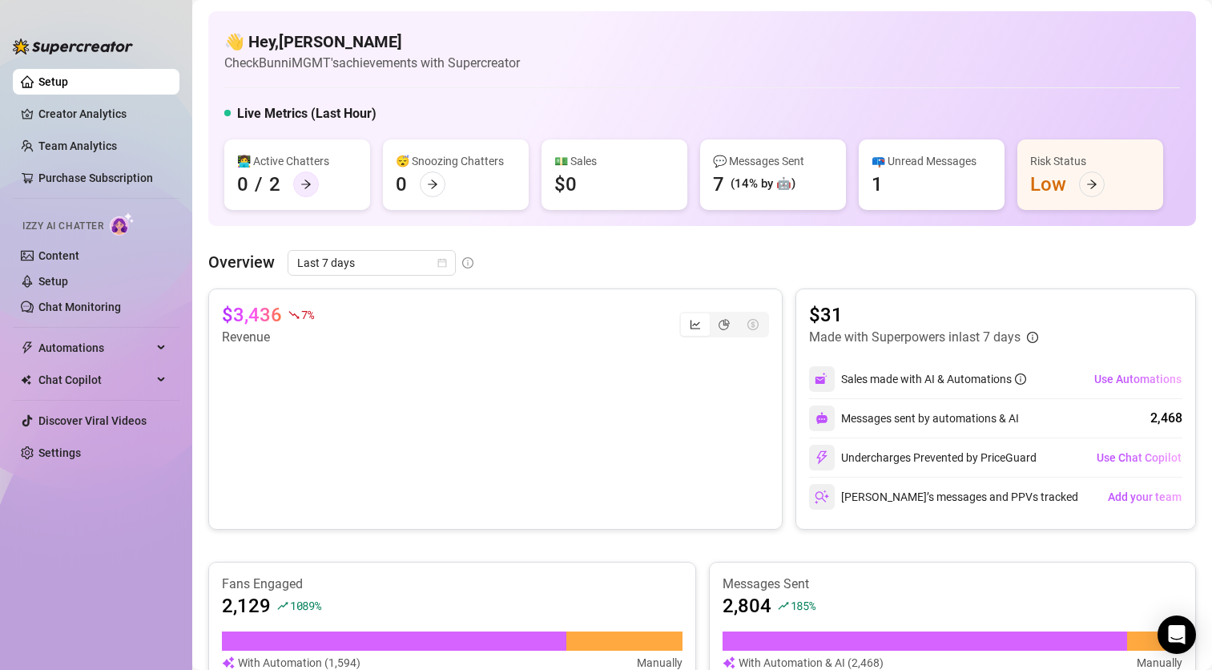
click at [313, 178] on div at bounding box center [306, 184] width 26 height 26
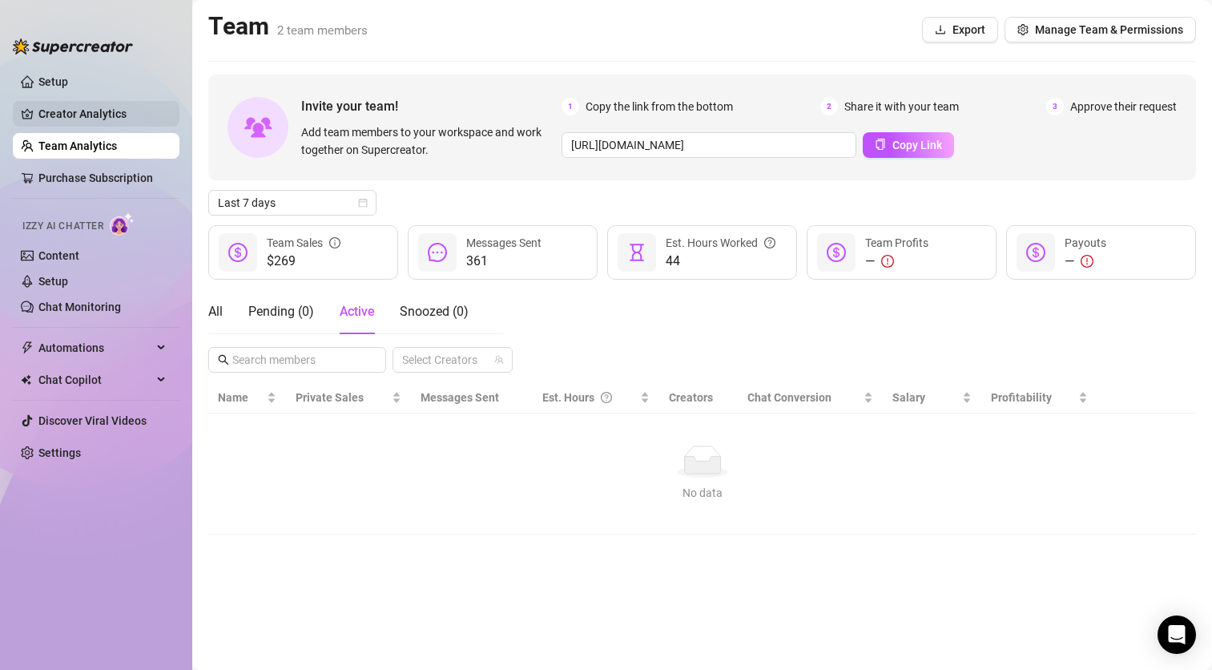
click at [90, 122] on link "Creator Analytics" at bounding box center [102, 114] width 128 height 26
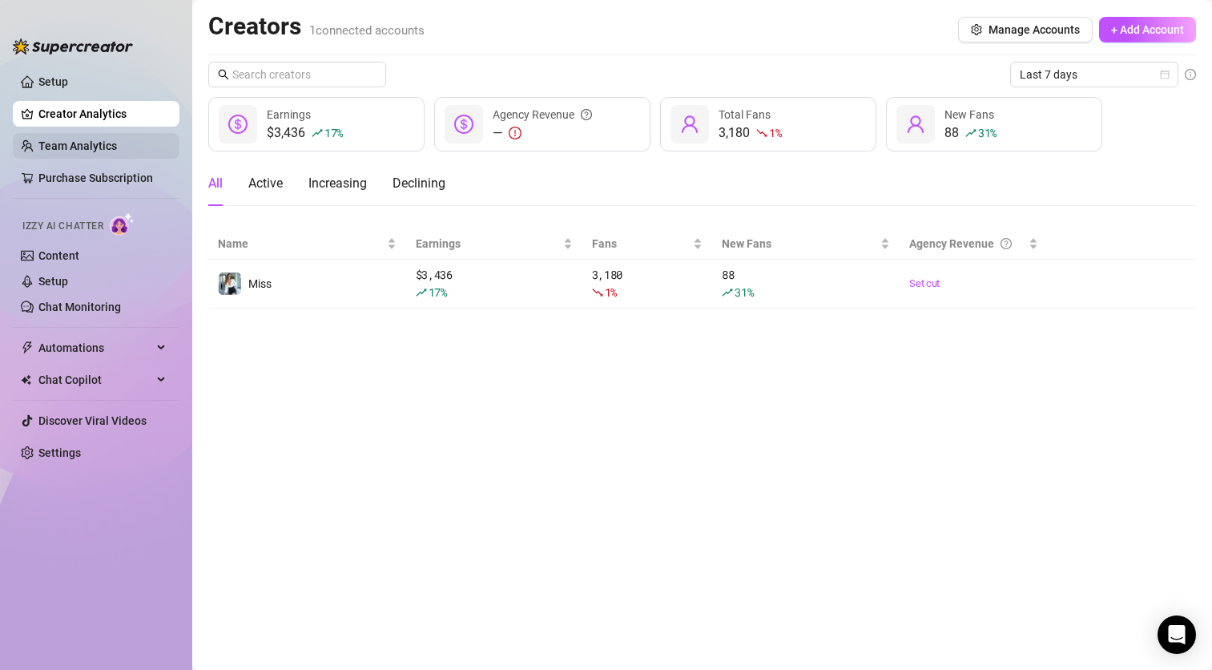
click at [59, 139] on link "Team Analytics" at bounding box center [77, 145] width 79 height 13
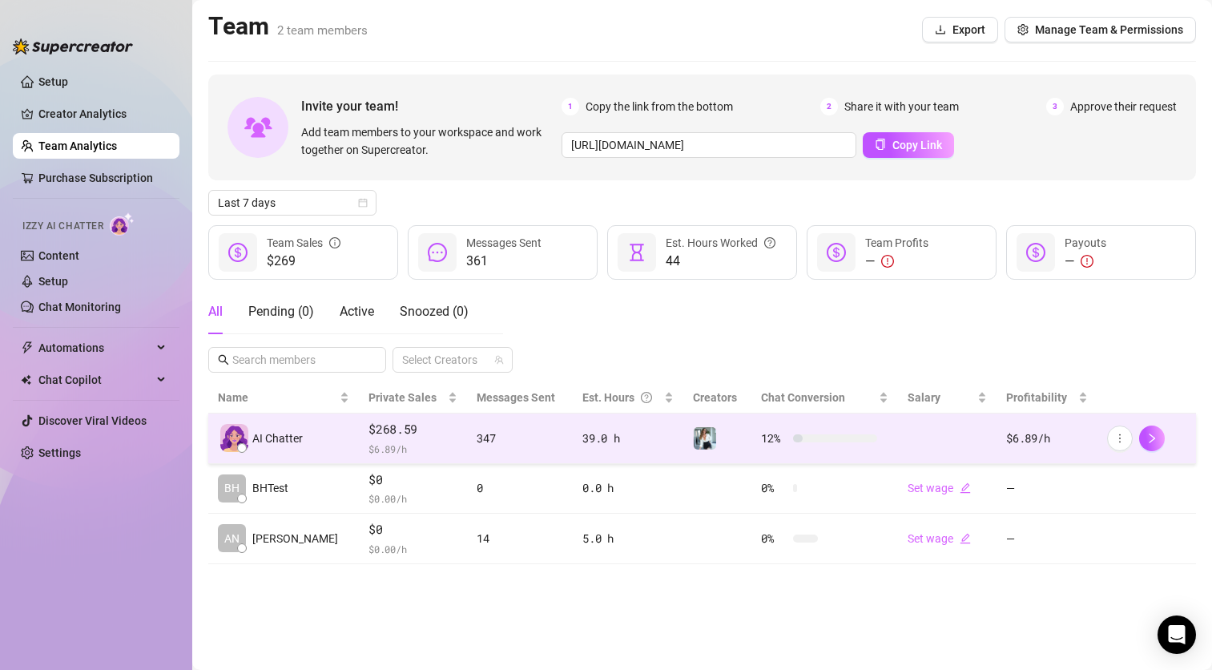
click at [369, 434] on span "$268.59" at bounding box center [413, 429] width 89 height 19
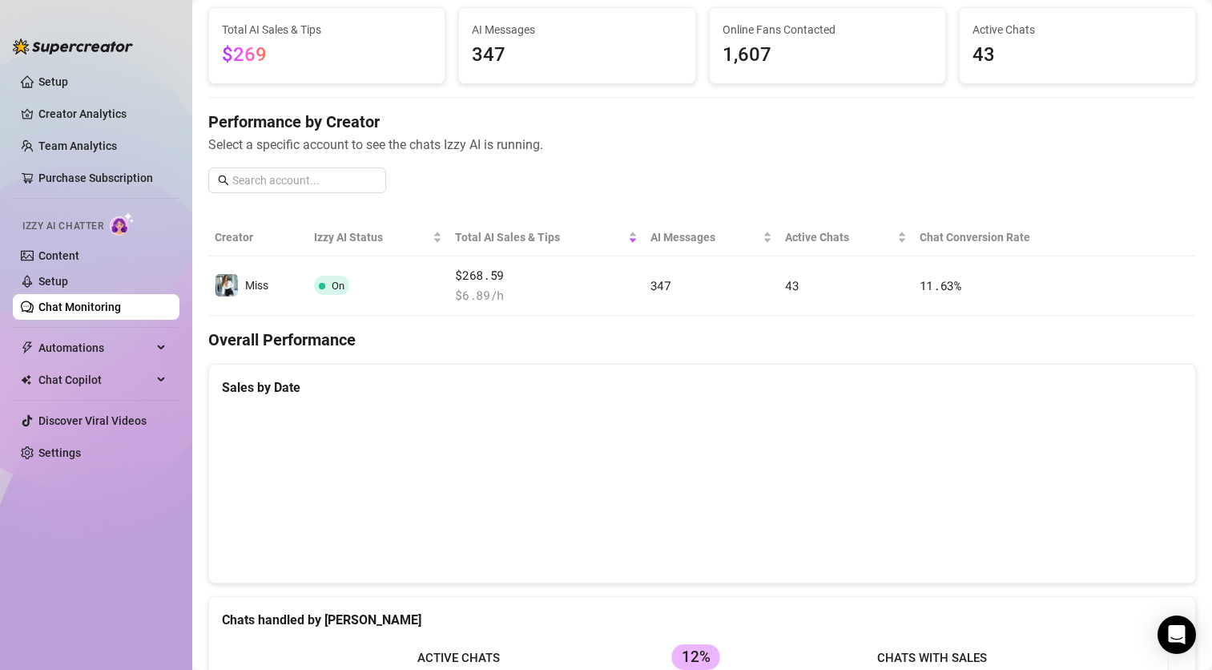
scroll to position [160, 0]
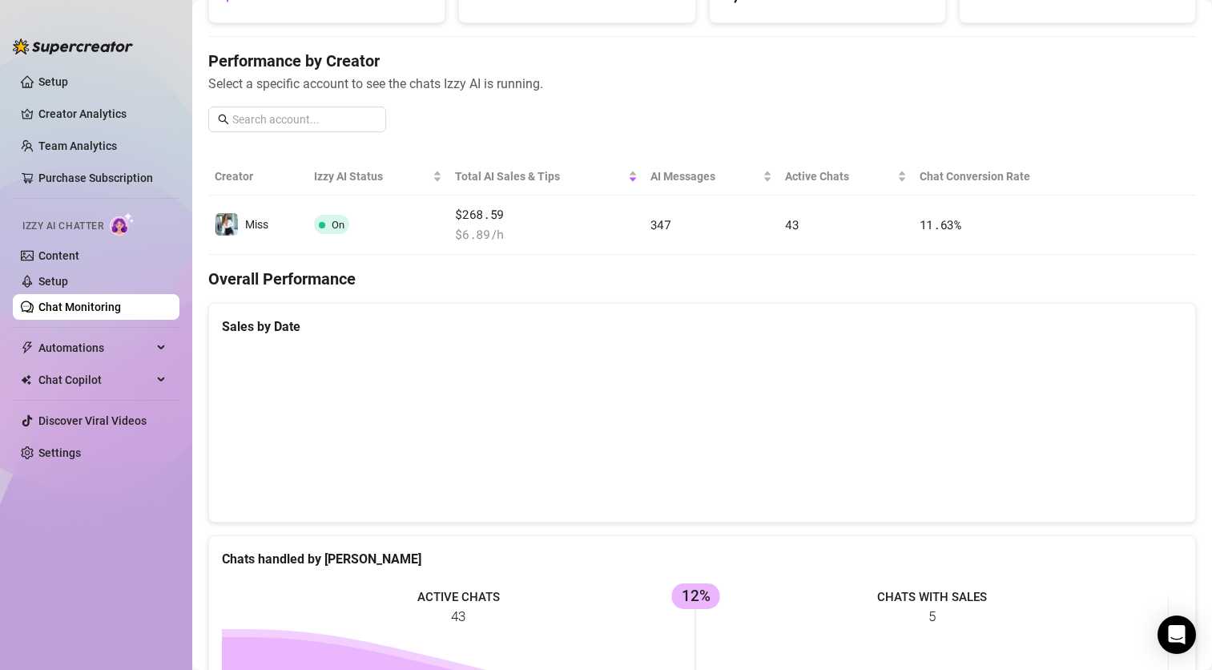
click at [1126, 378] on canvas at bounding box center [695, 429] width 947 height 160
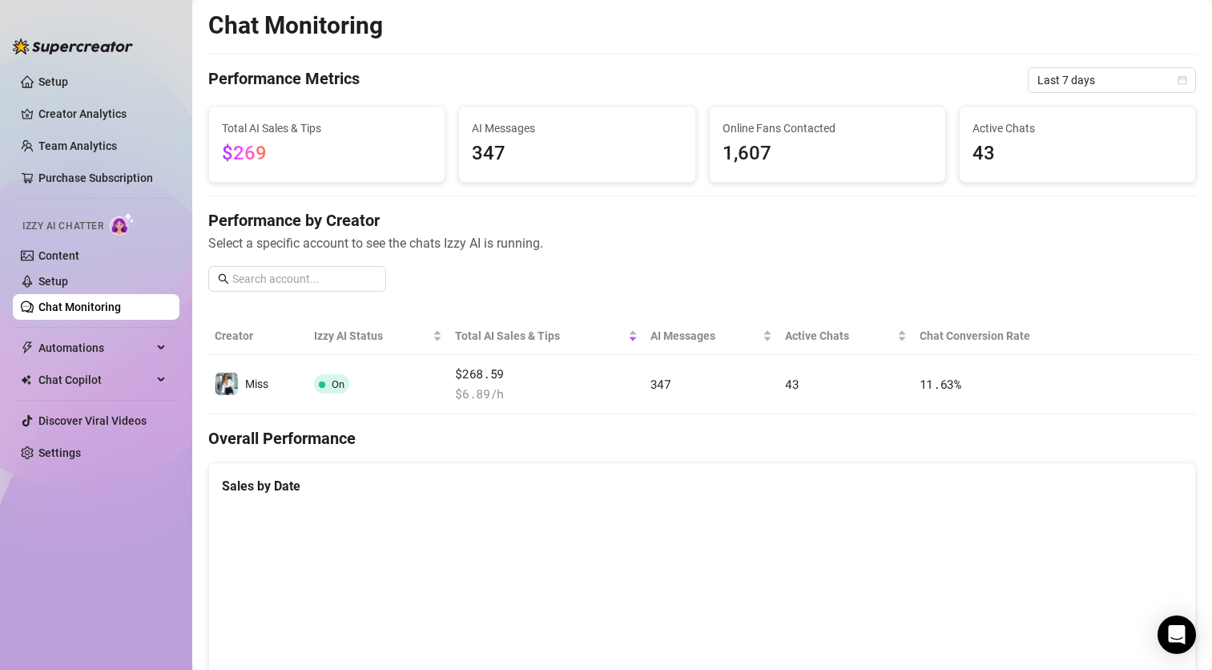
scroll to position [0, 0]
click at [1045, 99] on div "Chat Monitoring Performance Metrics Last 7 days Total AI Sales & Tips $269 AI M…" at bounding box center [702, 668] width 988 height 1314
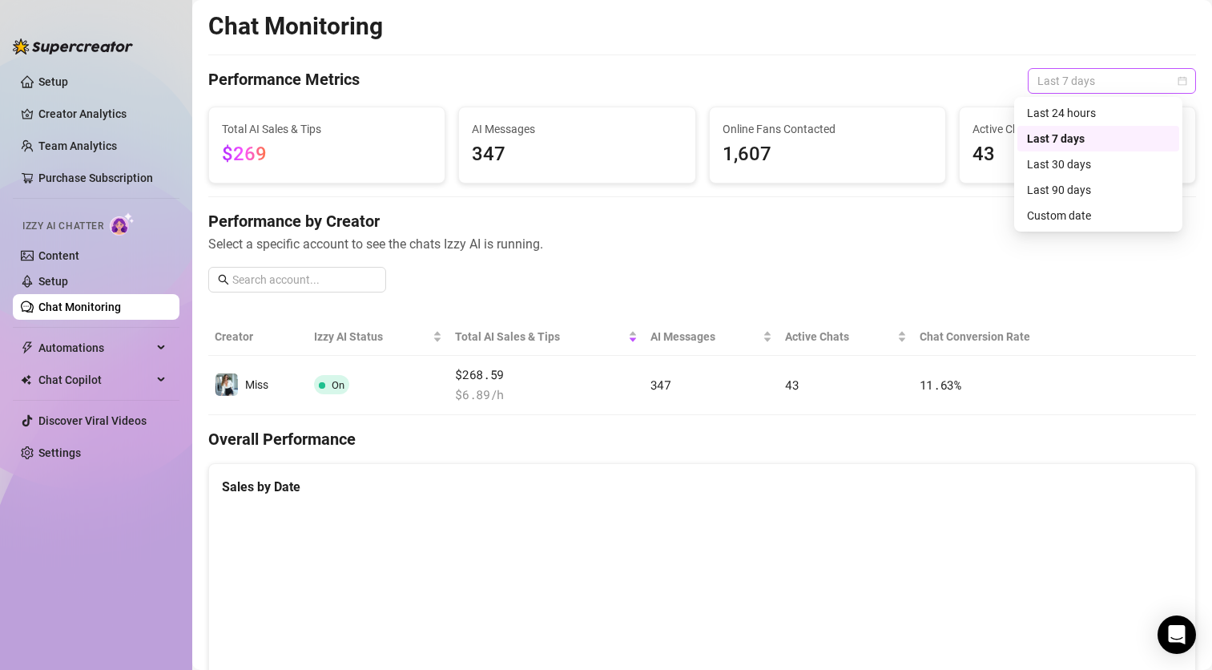
click at [1050, 85] on span "Last 7 days" at bounding box center [1112, 81] width 149 height 24
click at [1038, 110] on div "Last 24 hours" at bounding box center [1098, 113] width 143 height 18
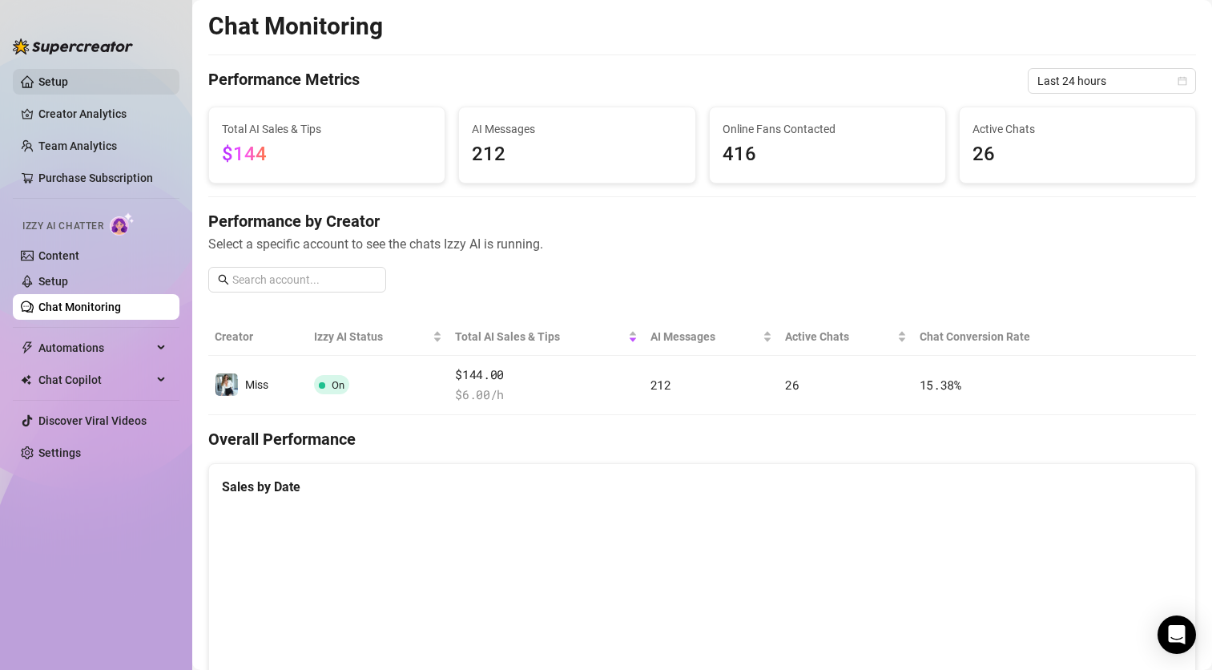
click at [49, 78] on link "Setup" at bounding box center [53, 81] width 30 height 13
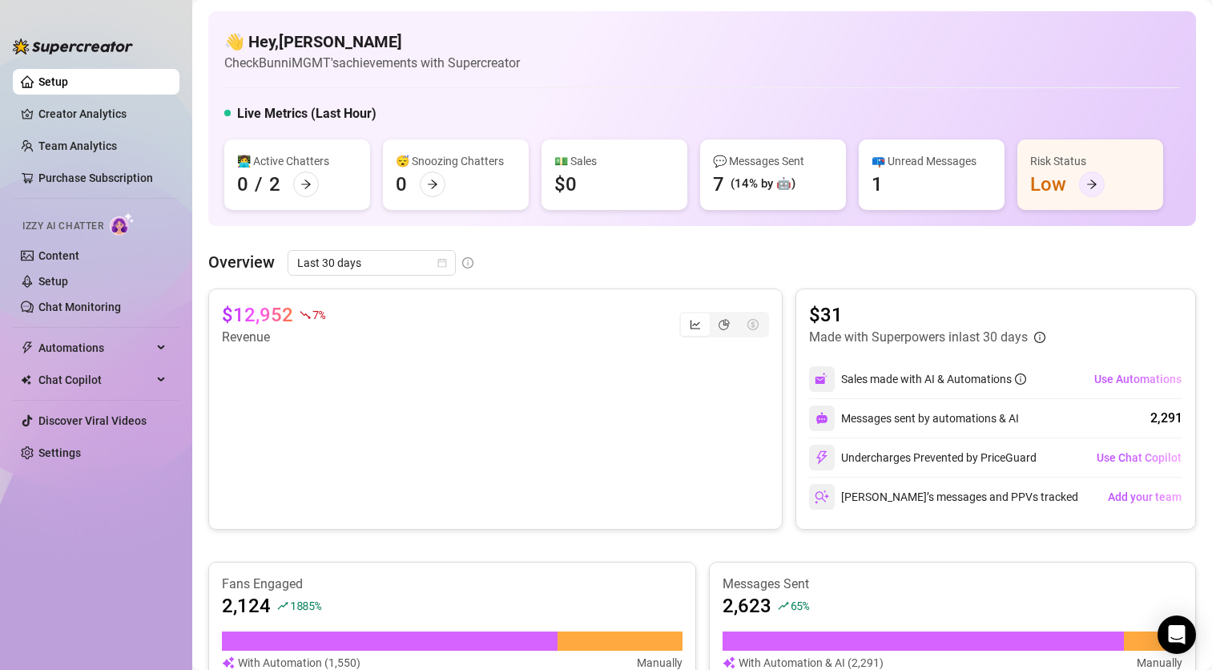
click at [1093, 179] on icon "arrow-right" at bounding box center [1092, 184] width 11 height 11
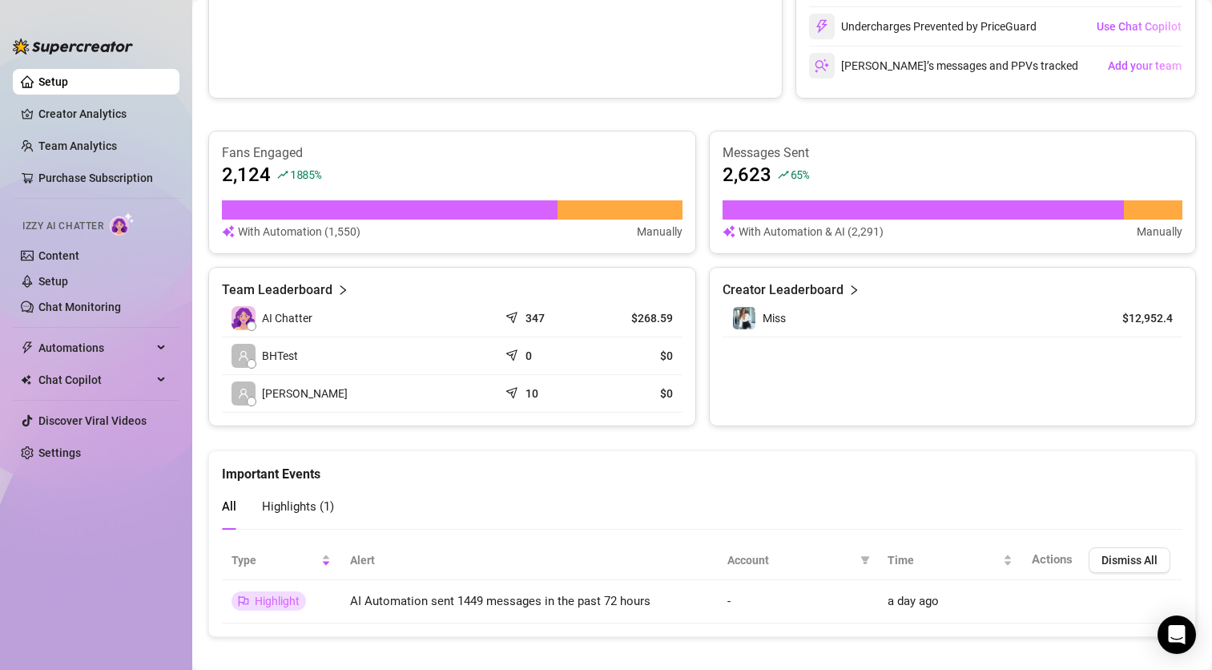
scroll to position [446, 0]
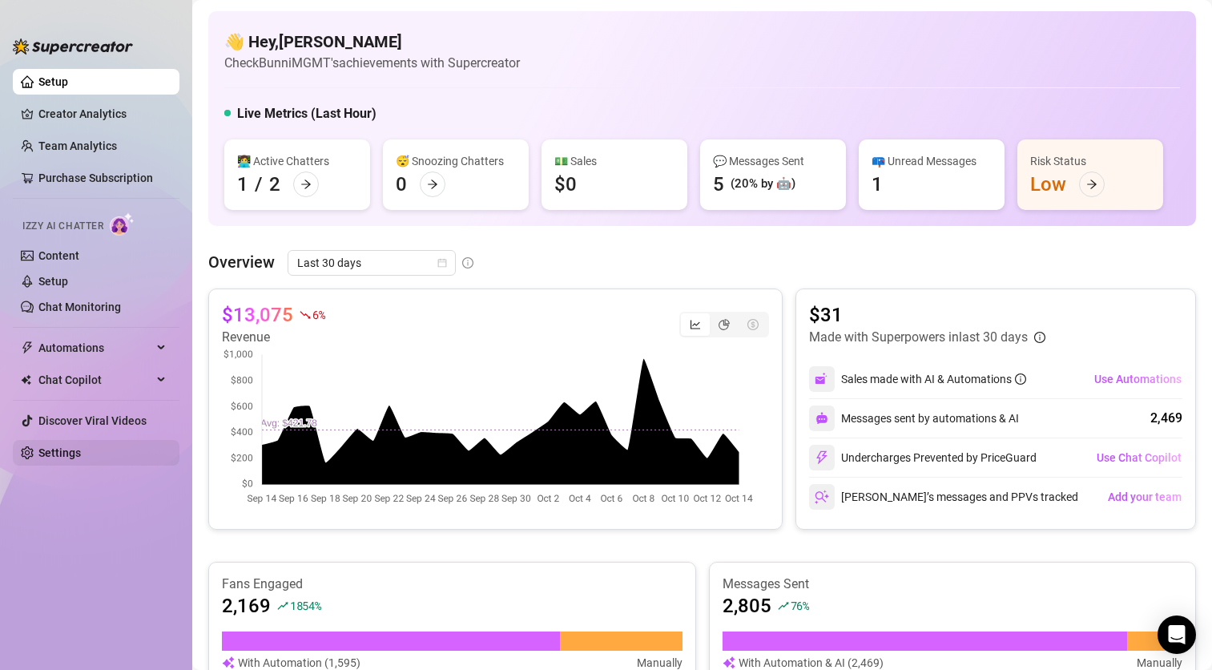
click at [58, 446] on link "Settings" at bounding box center [59, 452] width 42 height 13
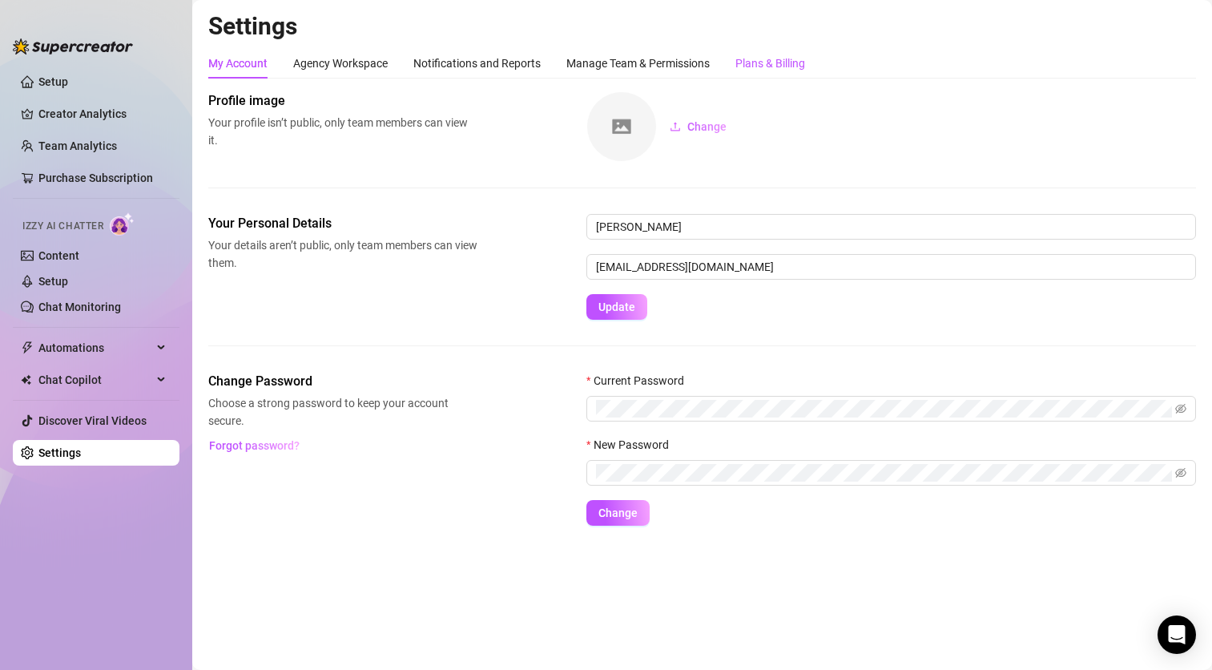
click at [744, 59] on div "Plans & Billing" at bounding box center [771, 63] width 70 height 18
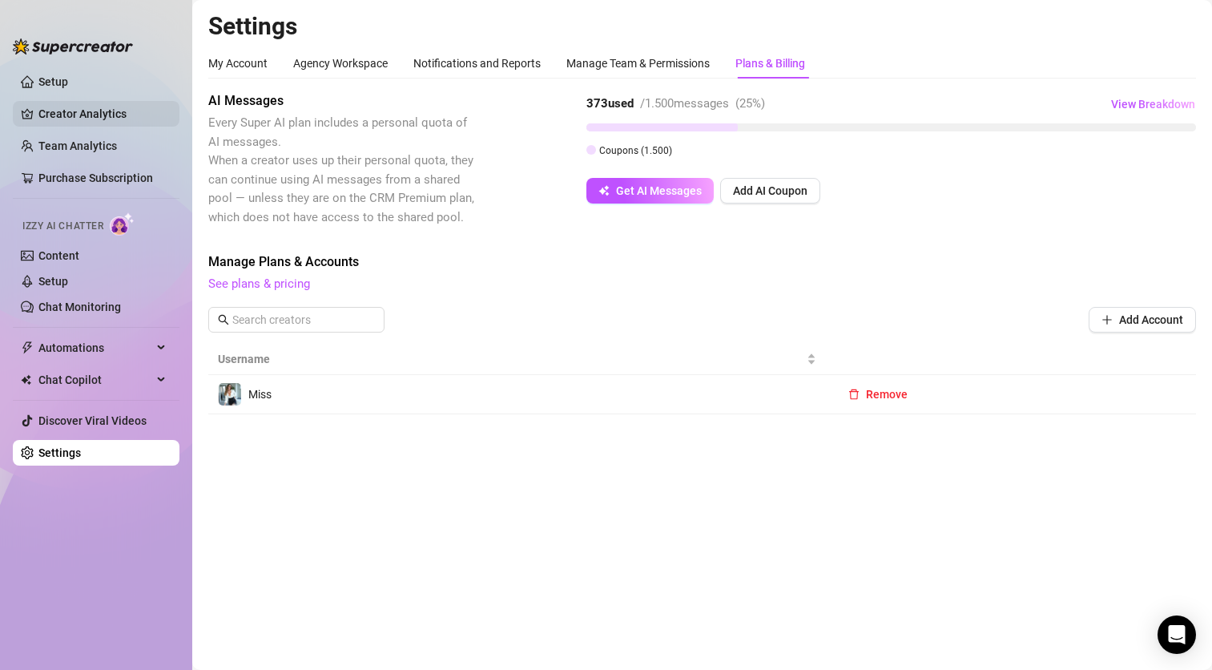
click at [83, 108] on link "Creator Analytics" at bounding box center [102, 114] width 128 height 26
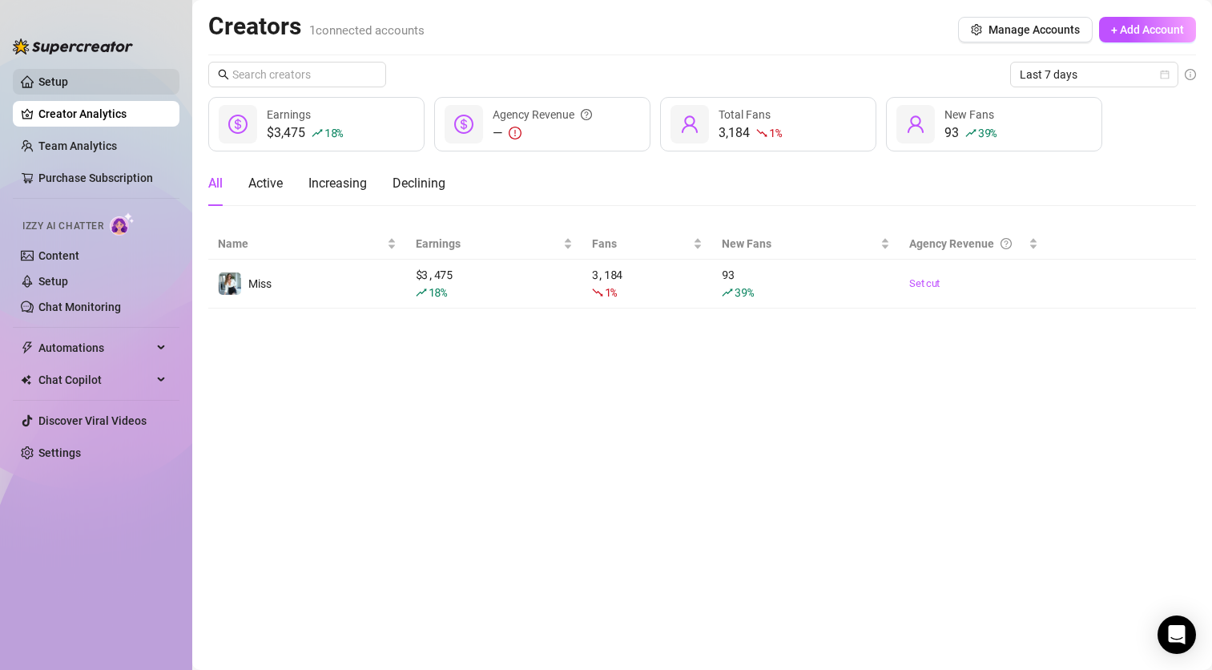
click at [52, 83] on link "Setup" at bounding box center [53, 81] width 30 height 13
